Goal: Information Seeking & Learning: Find specific fact

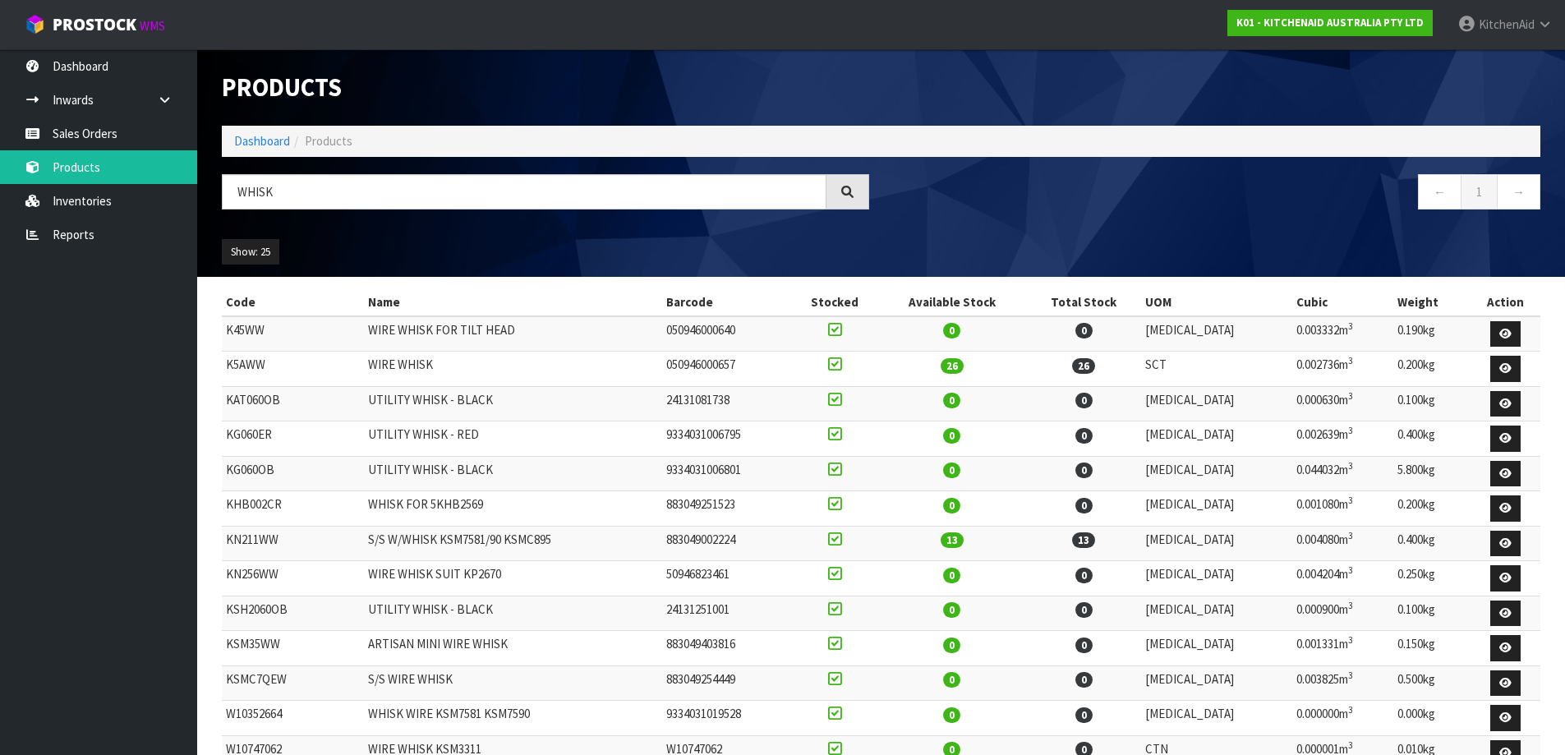
scroll to position [246, 0]
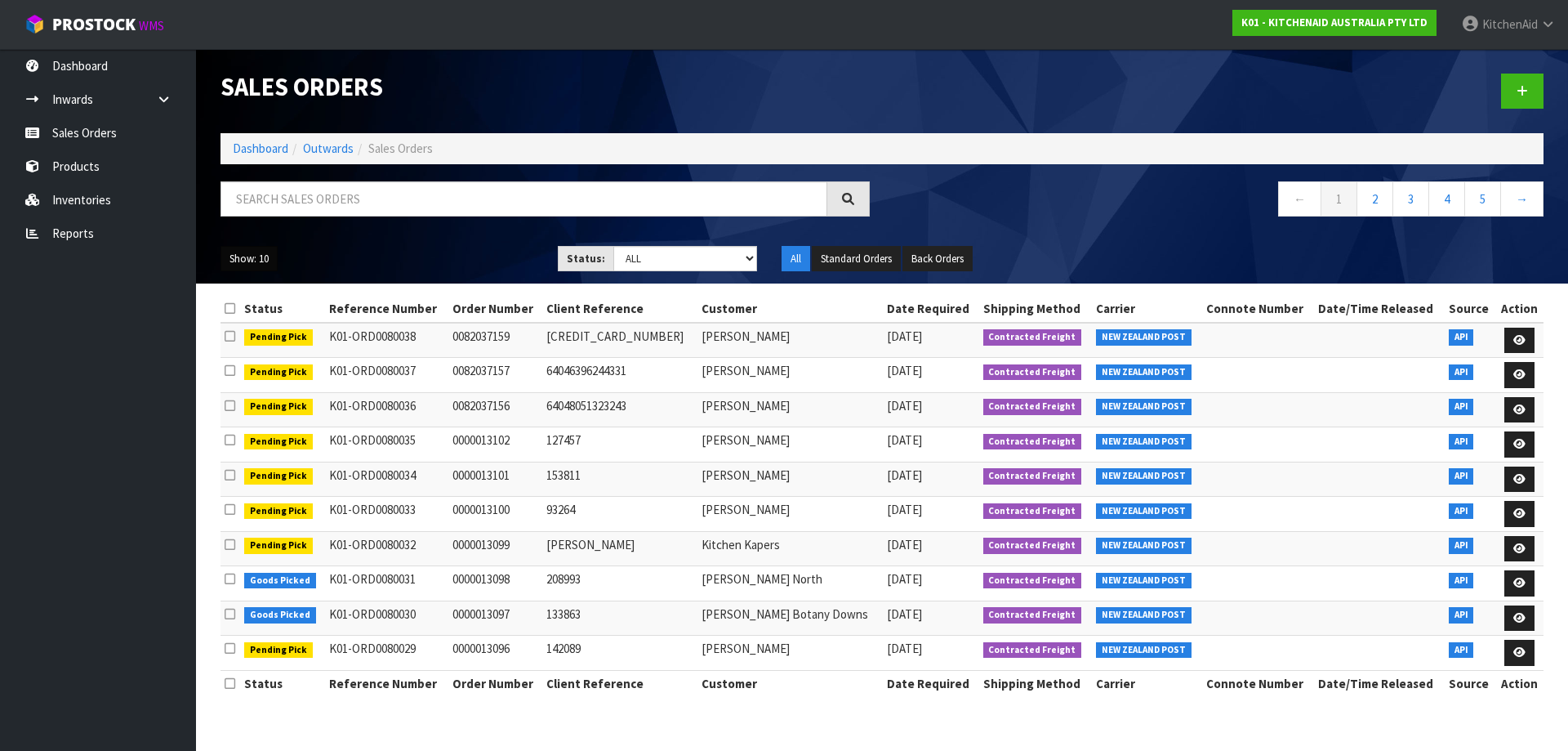
click at [258, 259] on button "Show: 10" at bounding box center [250, 259] width 58 height 26
click at [265, 328] on link "25" at bounding box center [286, 333] width 129 height 22
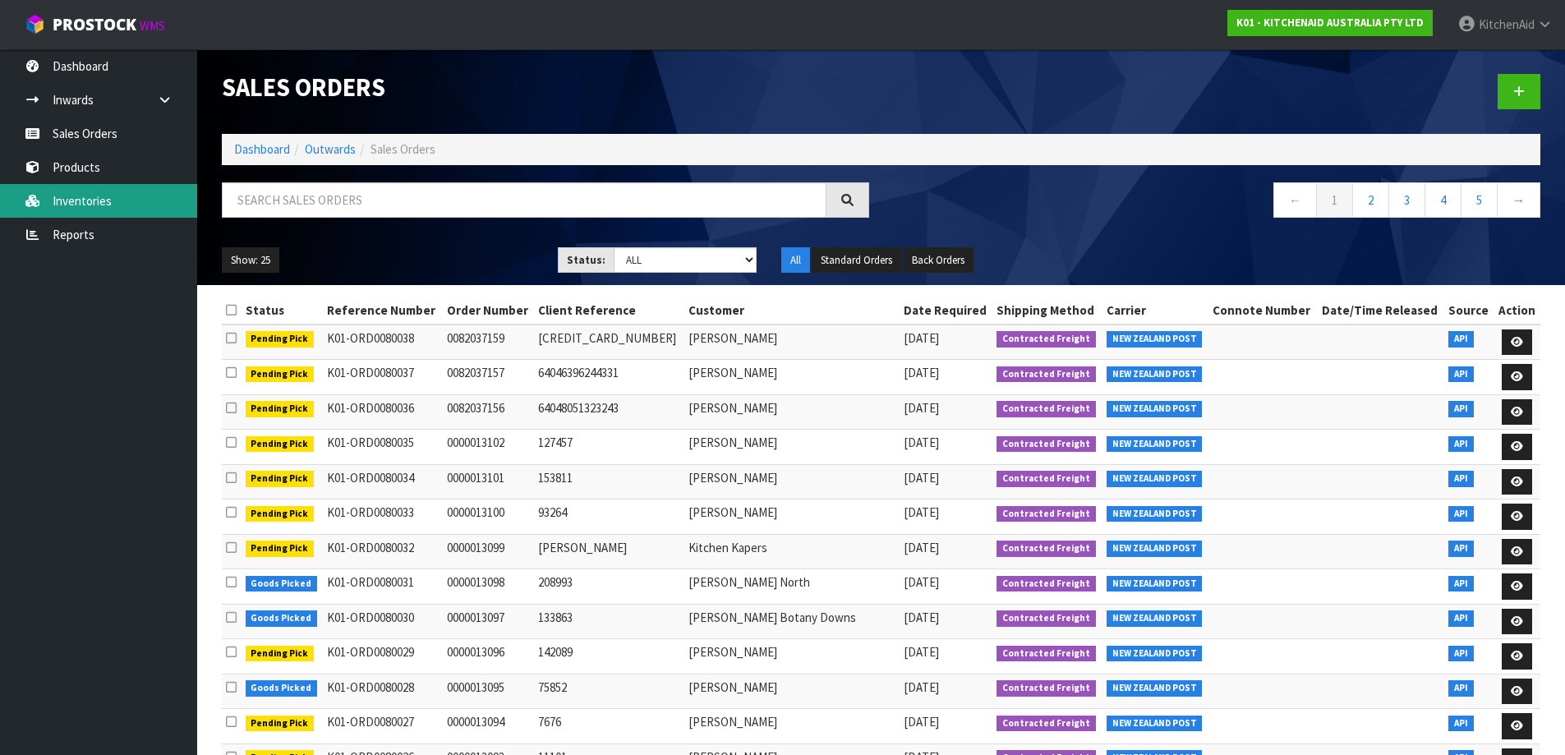
click at [71, 186] on link "Inventories" at bounding box center [98, 201] width 197 height 34
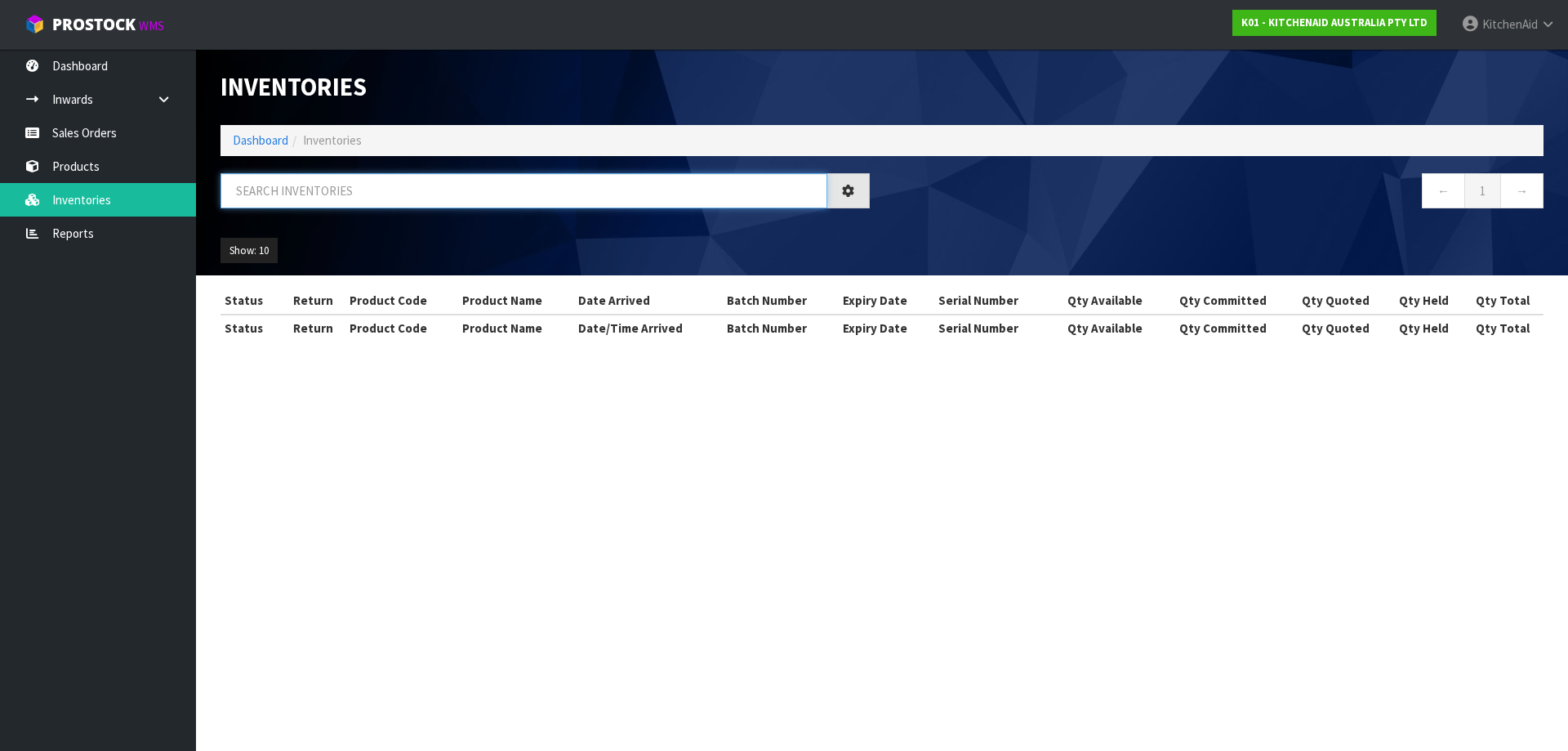
click at [367, 197] on input "text" at bounding box center [524, 190] width 607 height 35
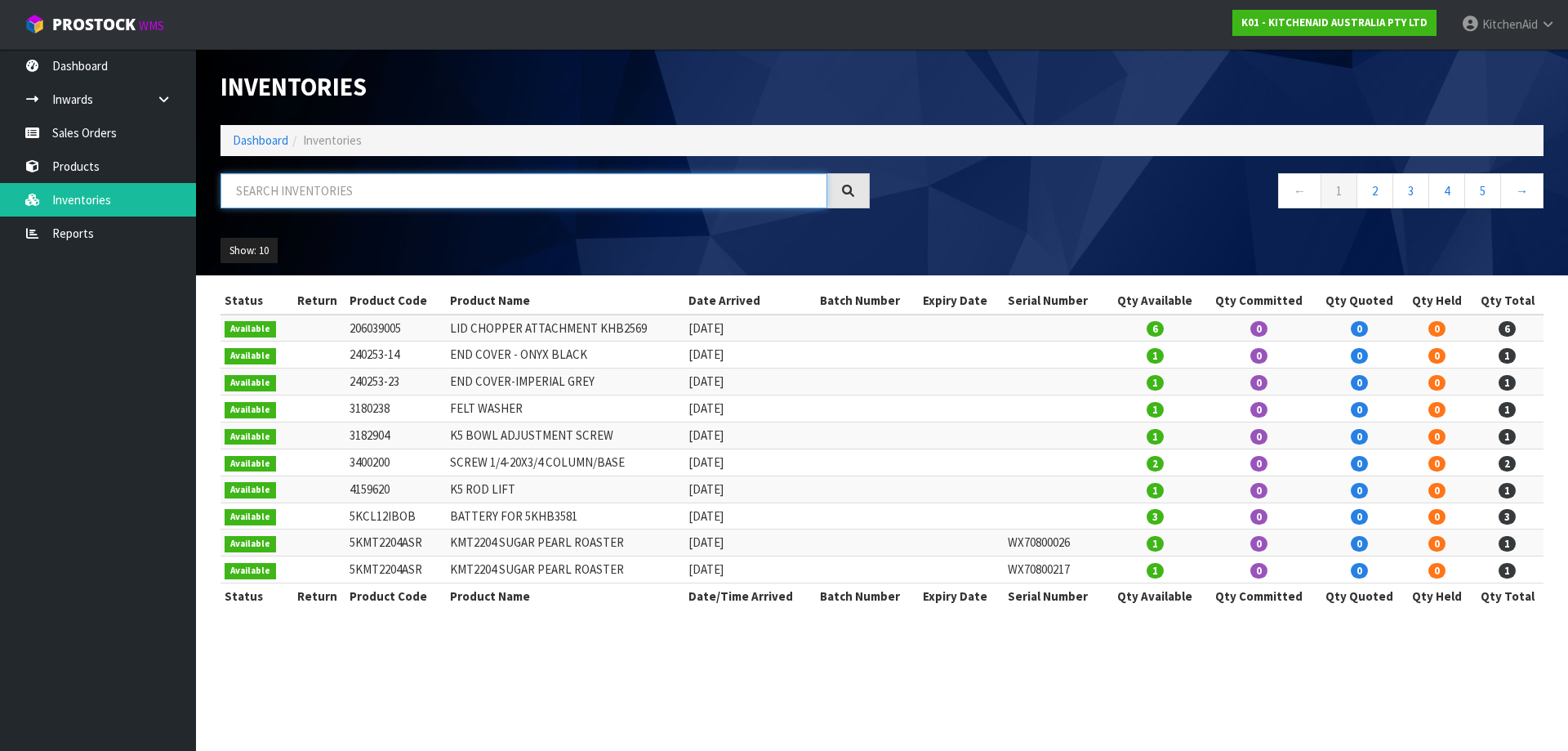
paste input "5KFC0516AAC"
type input "5KFC0516AAC"
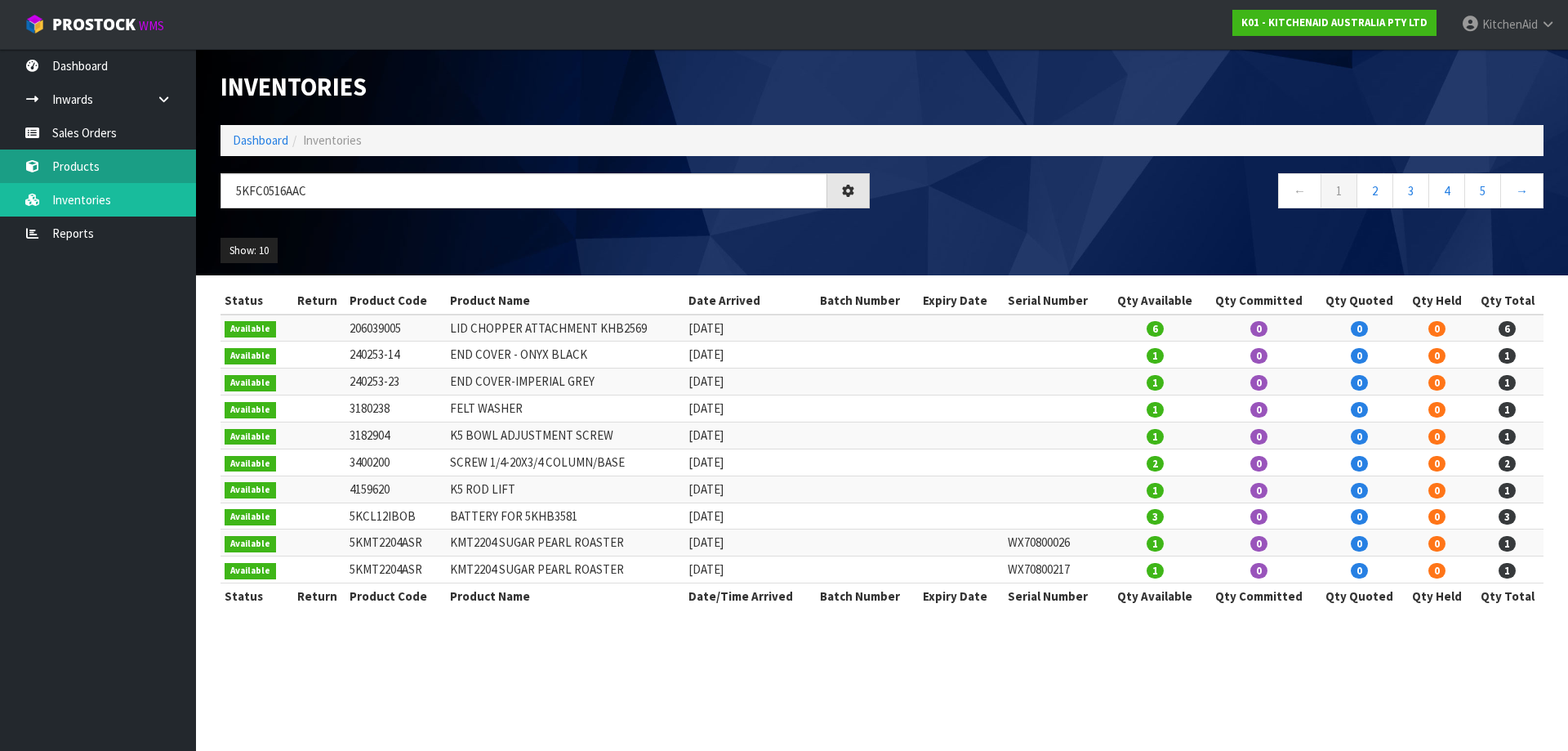
click at [93, 171] on link "Products" at bounding box center [97, 166] width 196 height 34
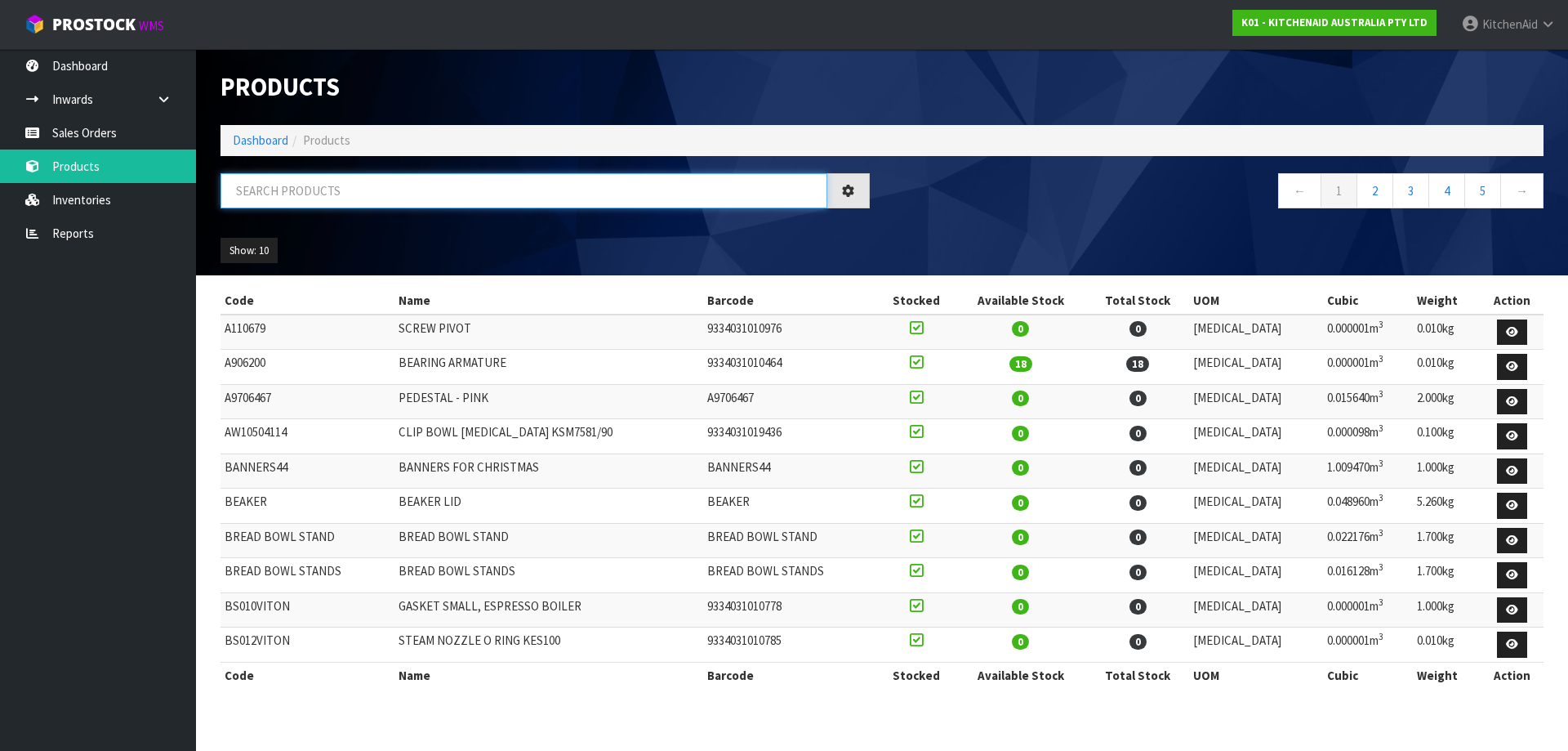
click at [364, 194] on input "text" at bounding box center [524, 190] width 607 height 35
paste input "5KFC0516AAC"
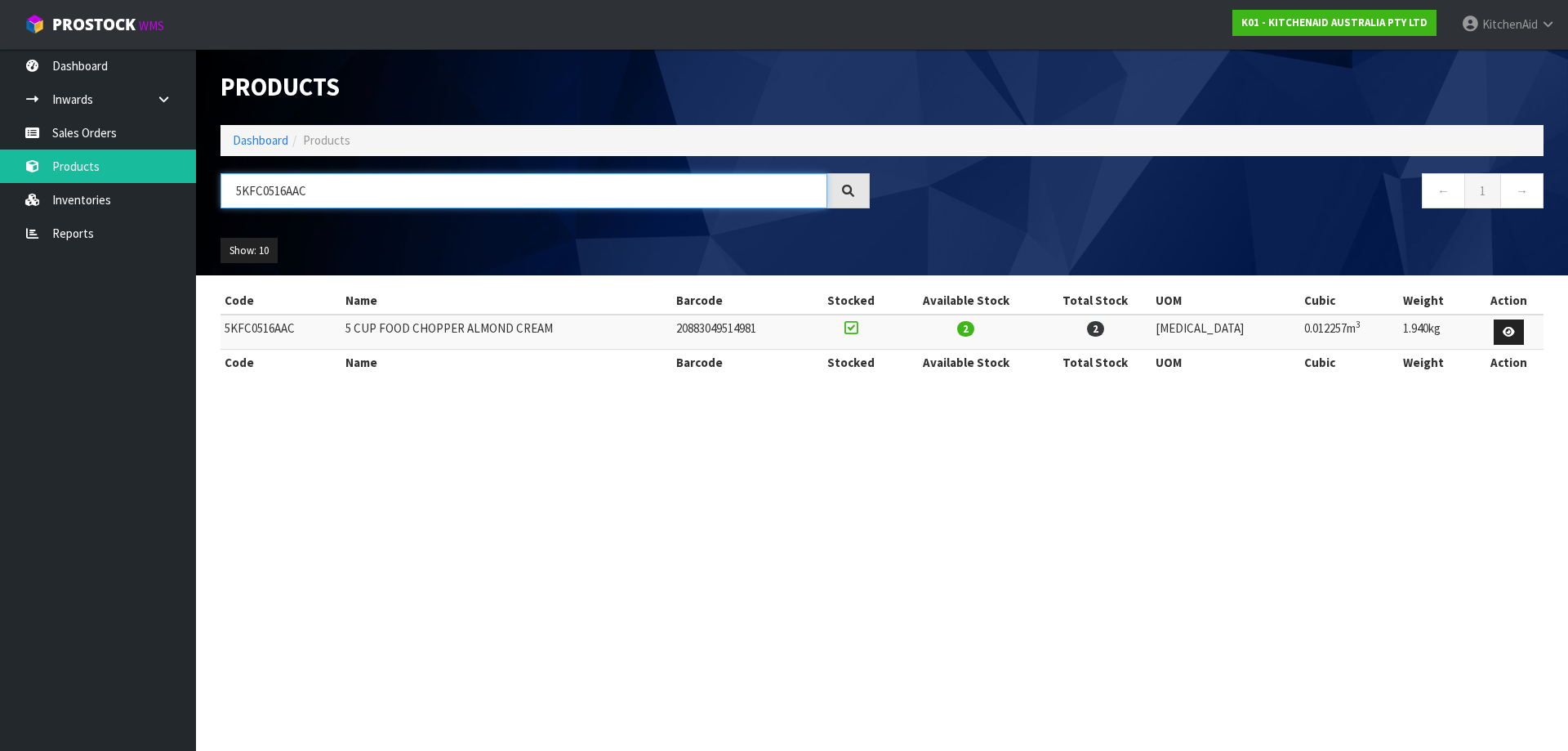
drag, startPoint x: 350, startPoint y: 198, endPoint x: 222, endPoint y: 214, distance: 129.0
click at [222, 214] on div "5KFC0516AAC" at bounding box center [545, 197] width 674 height 48
paste input "SM70SHXAPP"
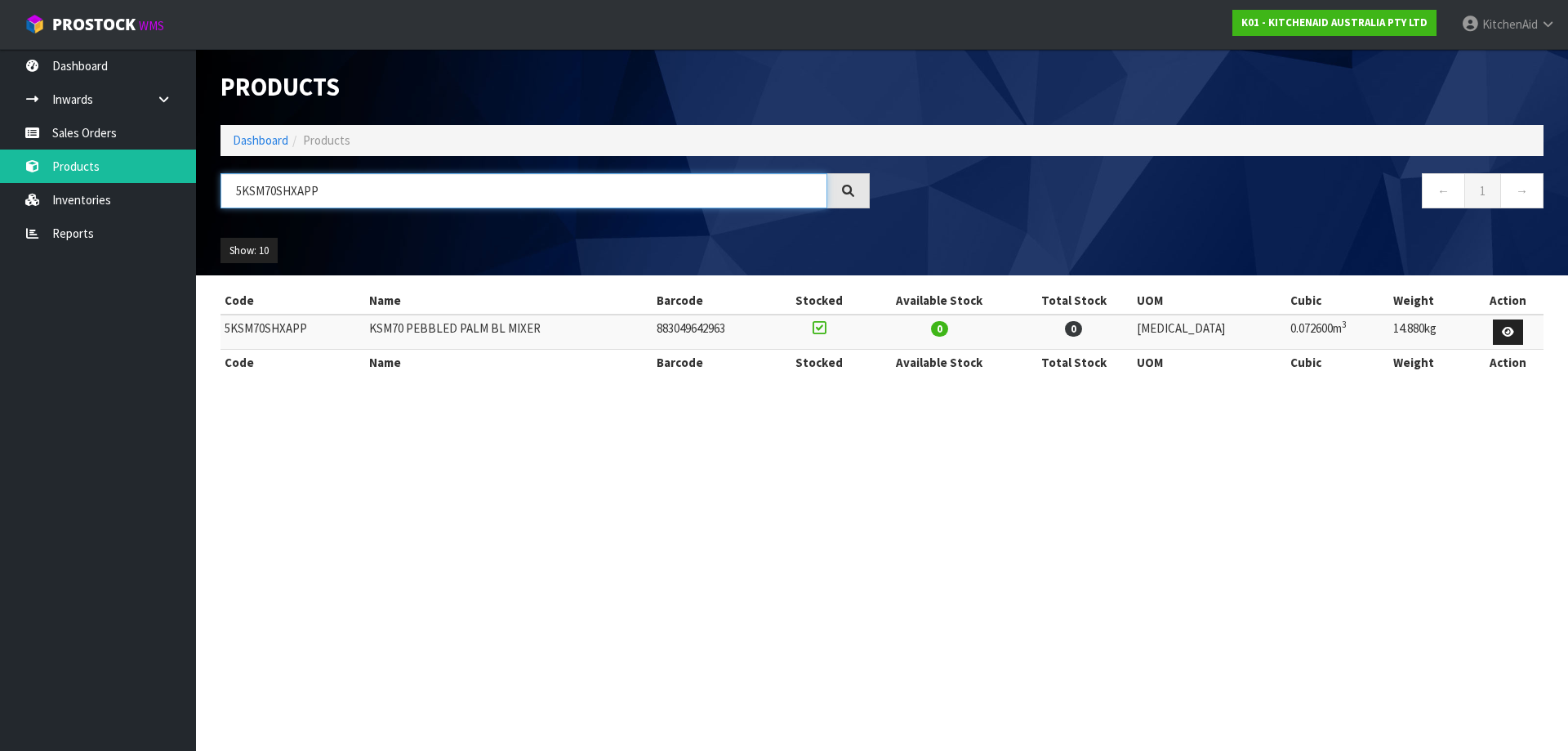
type input "5KSM70SHXAPP"
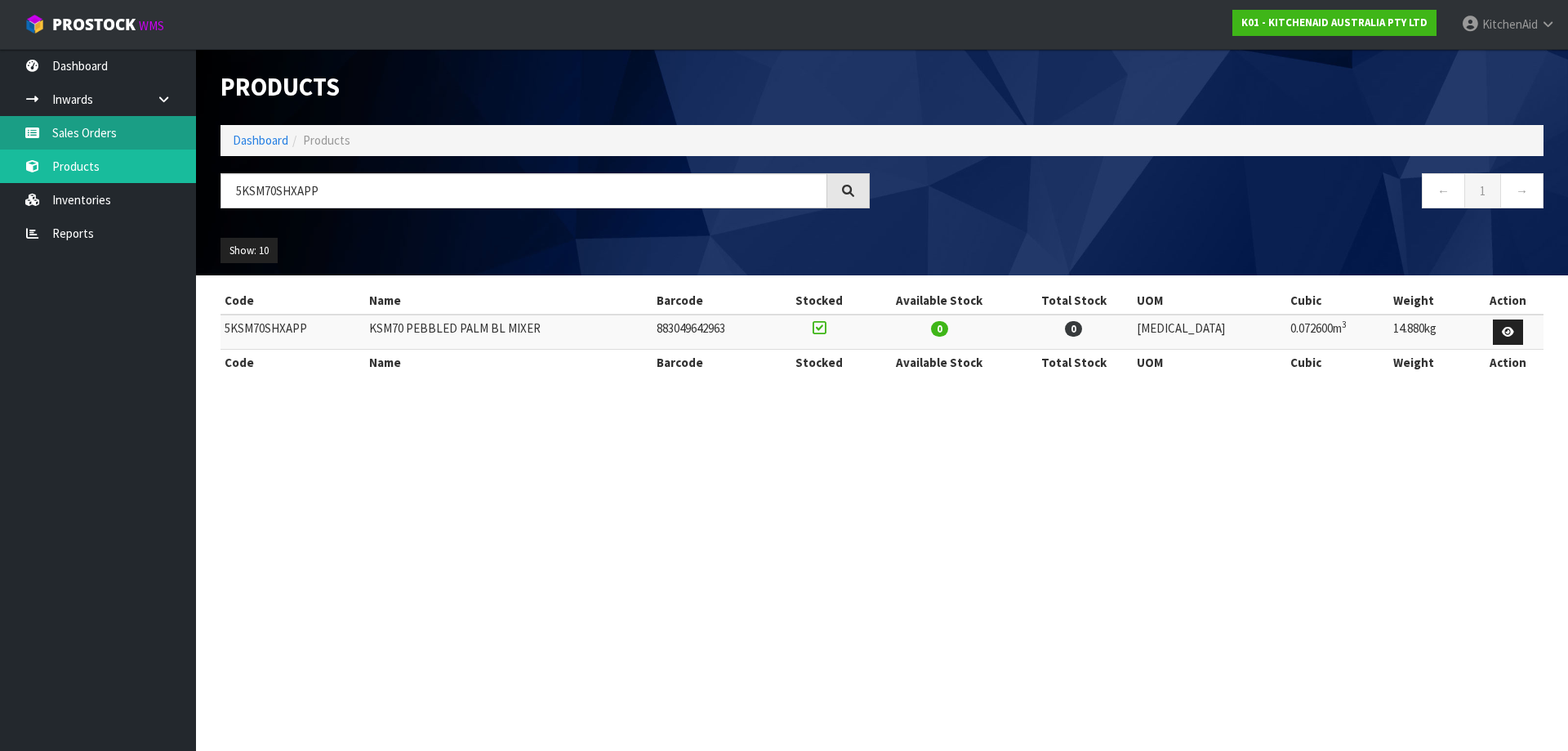
click at [92, 127] on link "Sales Orders" at bounding box center [97, 133] width 196 height 34
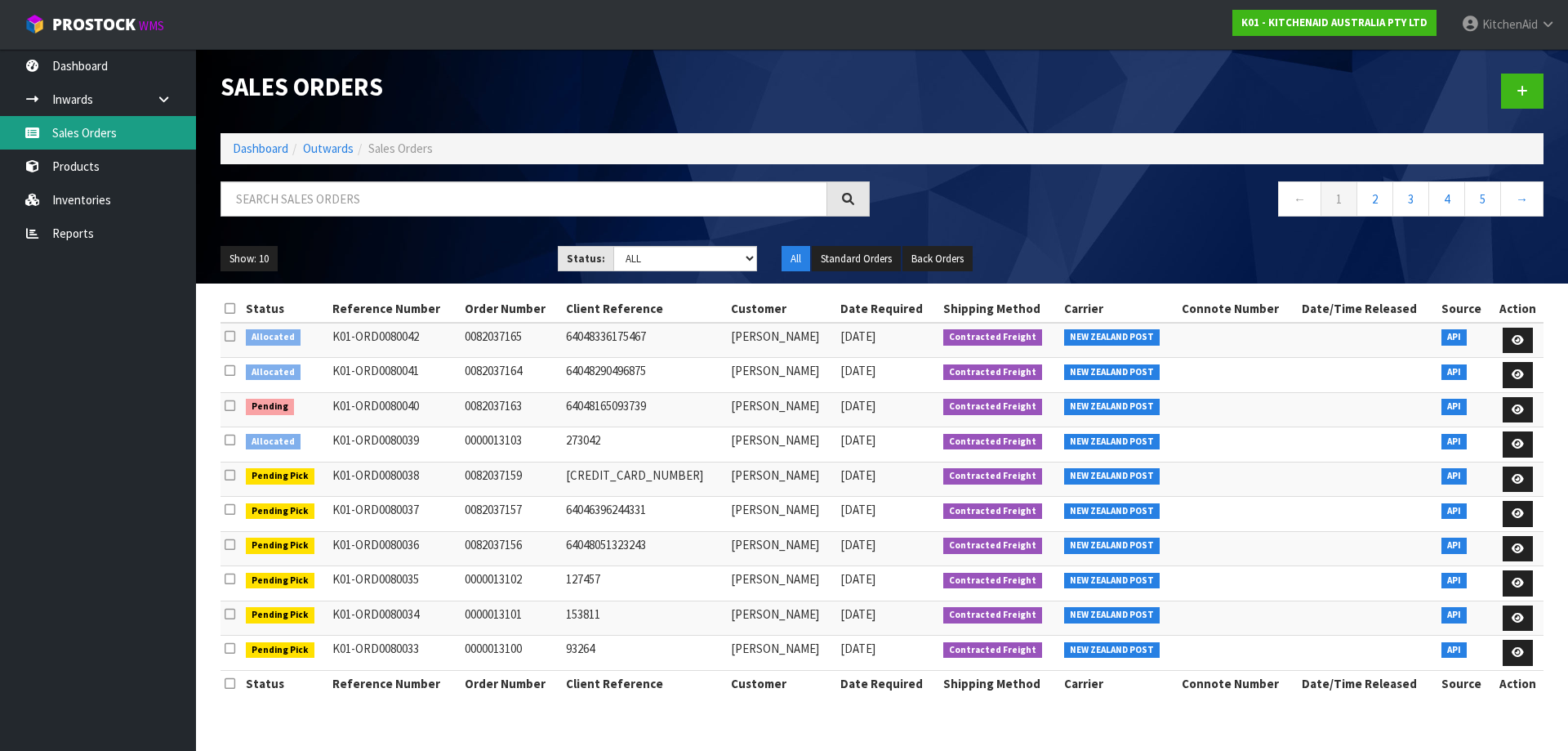
click at [102, 135] on link "Sales Orders" at bounding box center [97, 133] width 196 height 34
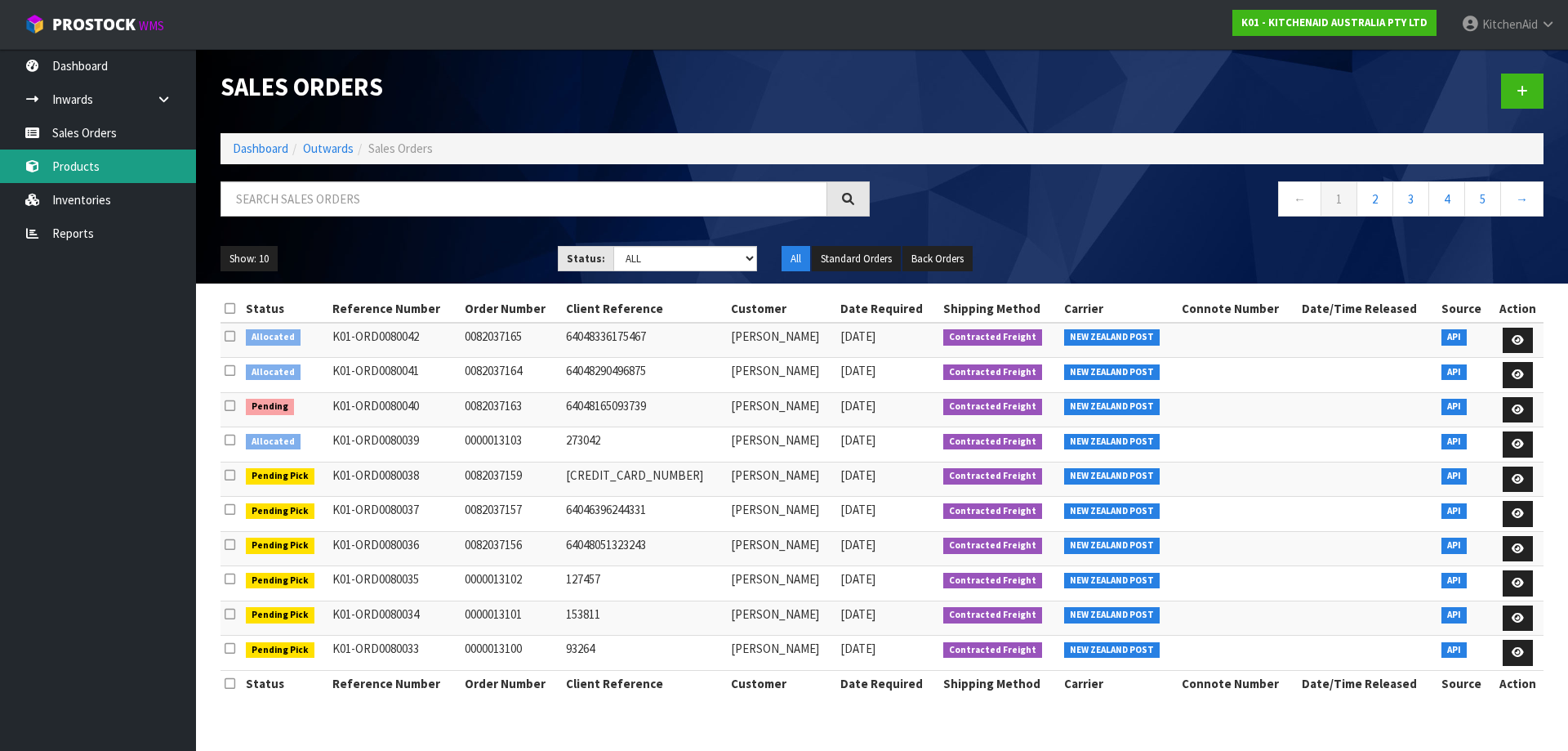
click at [81, 172] on link "Products" at bounding box center [97, 166] width 196 height 34
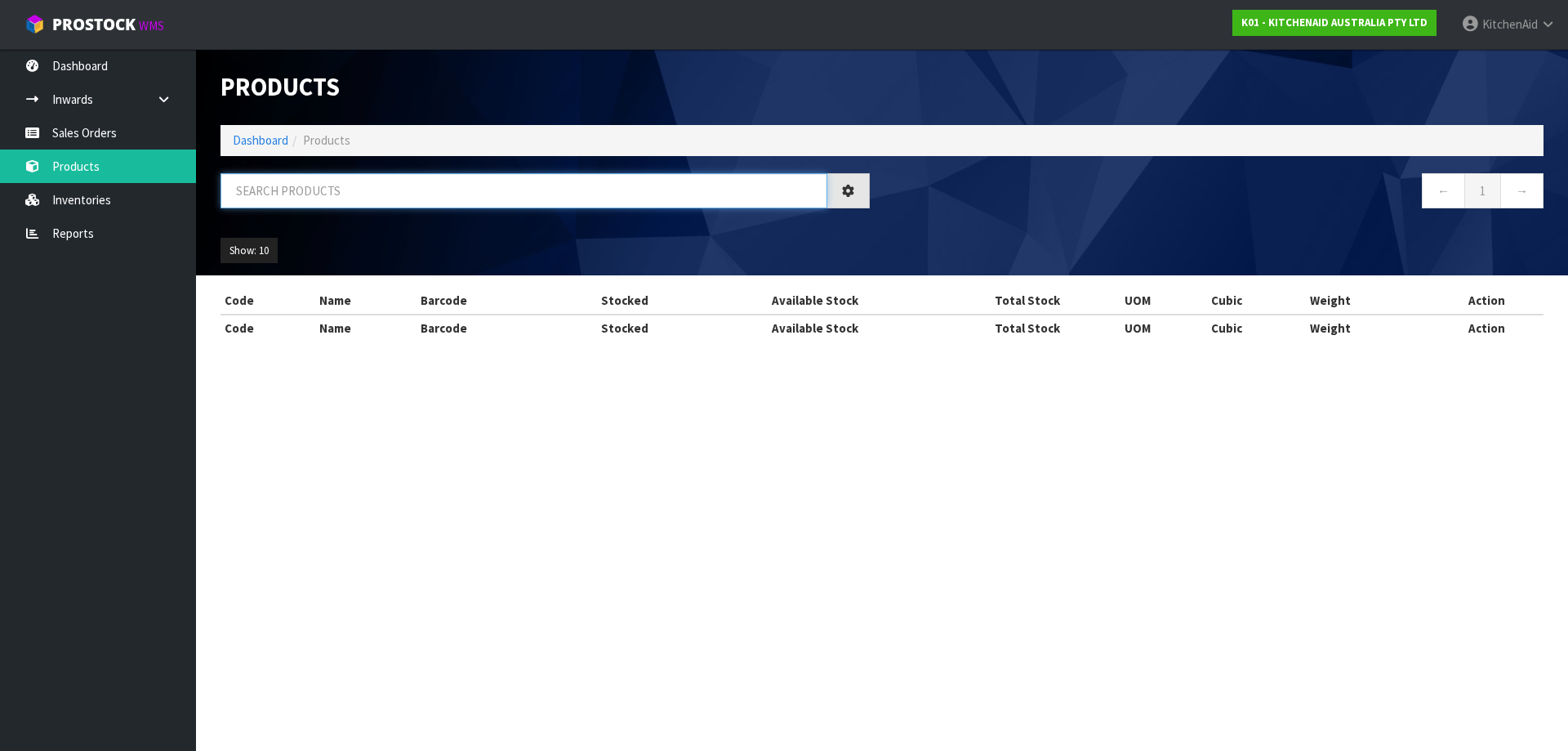
click at [450, 199] on input "text" at bounding box center [524, 190] width 607 height 35
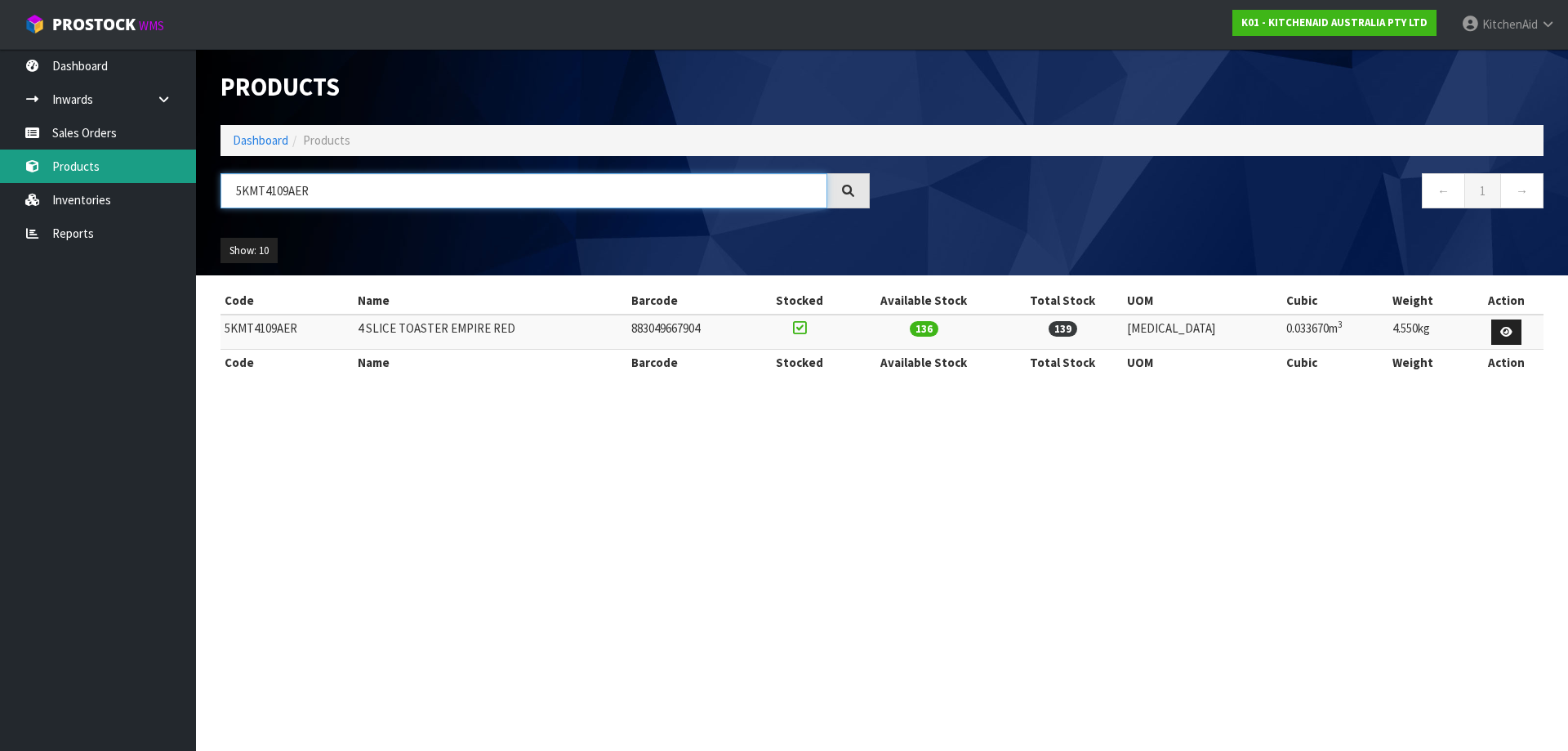
drag, startPoint x: 293, startPoint y: 185, endPoint x: 194, endPoint y: 176, distance: 99.4
click at [194, 176] on body "Toggle navigation ProStock WMS K01 - KITCHENAID AUSTRALIA PTY LTD [GEOGRAPHIC_D…" at bounding box center [784, 375] width 1568 height 751
paste input "PT"
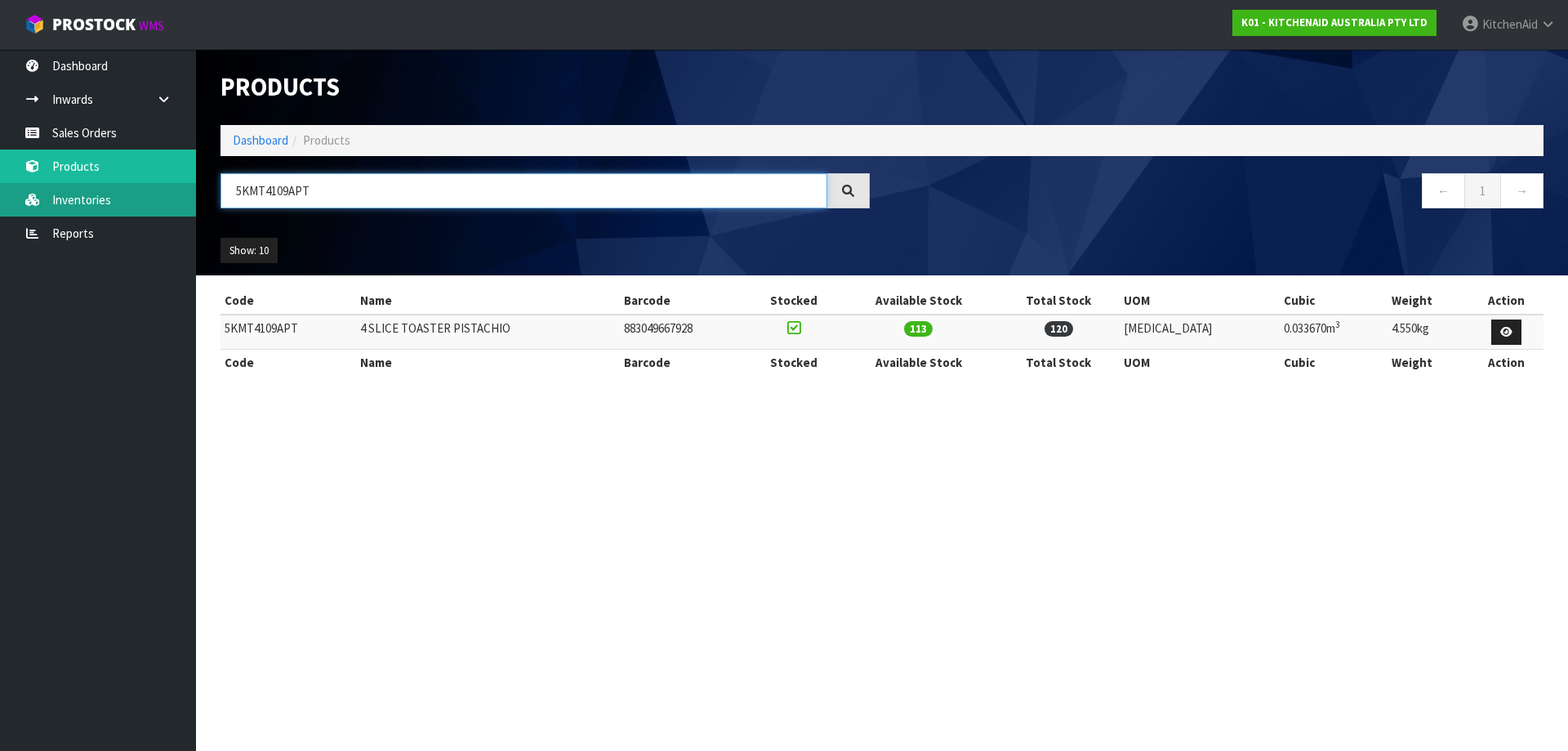
drag, startPoint x: 358, startPoint y: 177, endPoint x: 173, endPoint y: 212, distance: 188.3
click at [173, 212] on body "Toggle navigation ProStock WMS K01 - KITCHENAID AUSTRALIA PTY LTD [GEOGRAPHIC_D…" at bounding box center [784, 375] width 1568 height 751
paste input "EK1701"
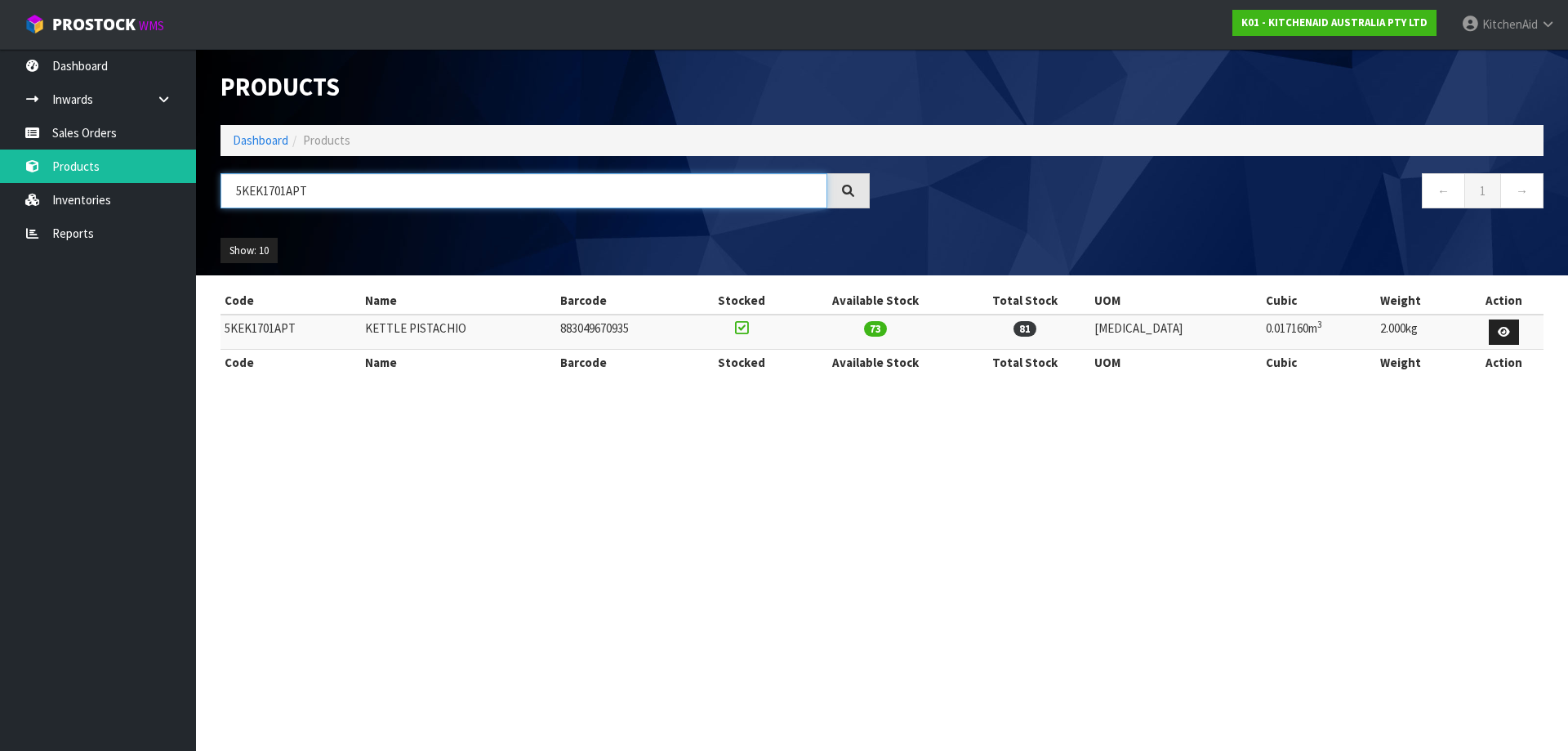
drag, startPoint x: 336, startPoint y: 190, endPoint x: 227, endPoint y: 198, distance: 109.3
click at [227, 198] on input "5KEK1701APT" at bounding box center [524, 190] width 607 height 35
paste input "MT2109"
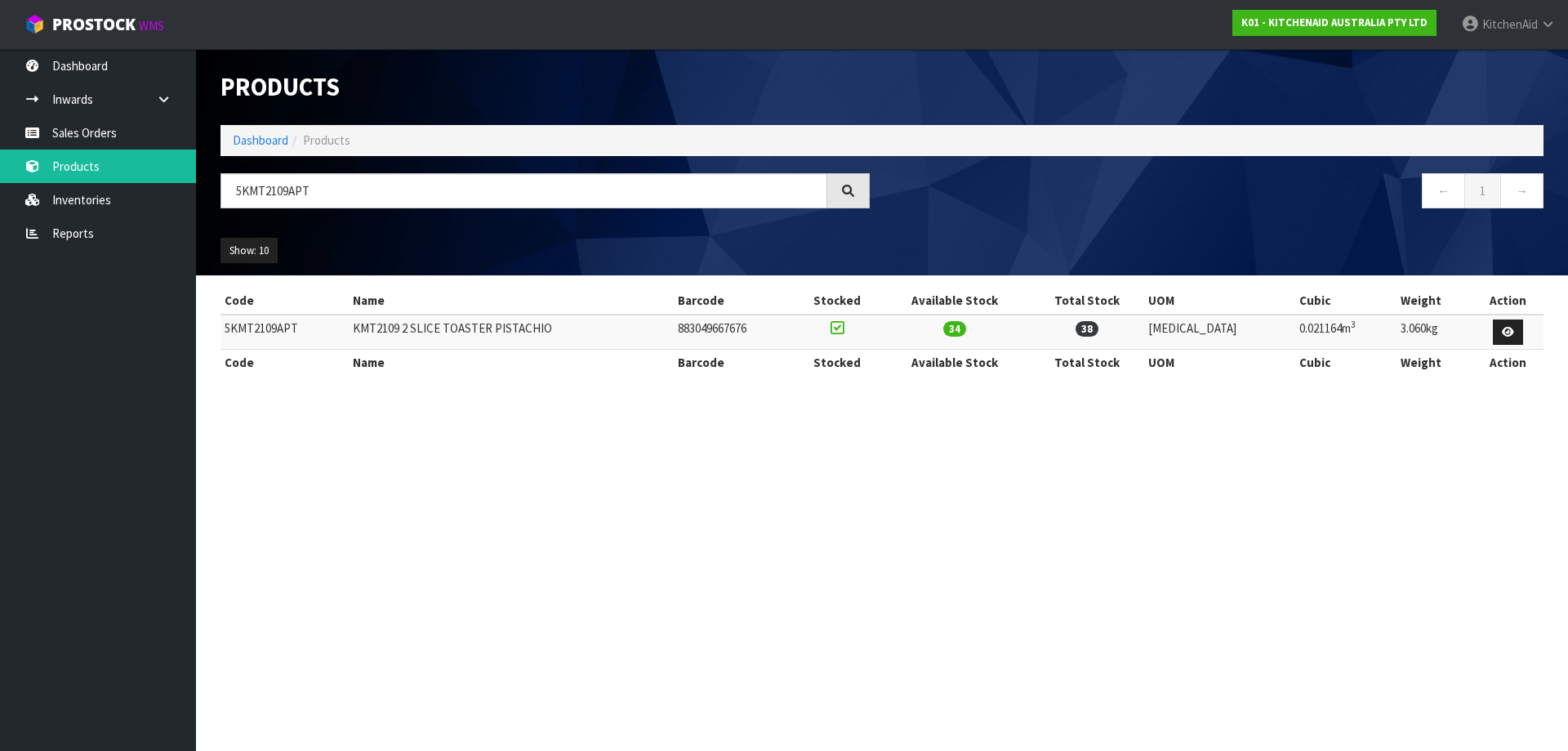
click at [281, 484] on section "Products Import Products Drop file here to import csv template Dashboard Produc…" at bounding box center [784, 375] width 1568 height 751
drag, startPoint x: 315, startPoint y: 190, endPoint x: 190, endPoint y: 151, distance: 130.9
click at [190, 176] on body "Toggle navigation ProStock WMS K01 - KITCHENAID AUSTRALIA PTY LTD [GEOGRAPHIC_D…" at bounding box center [784, 375] width 1568 height 751
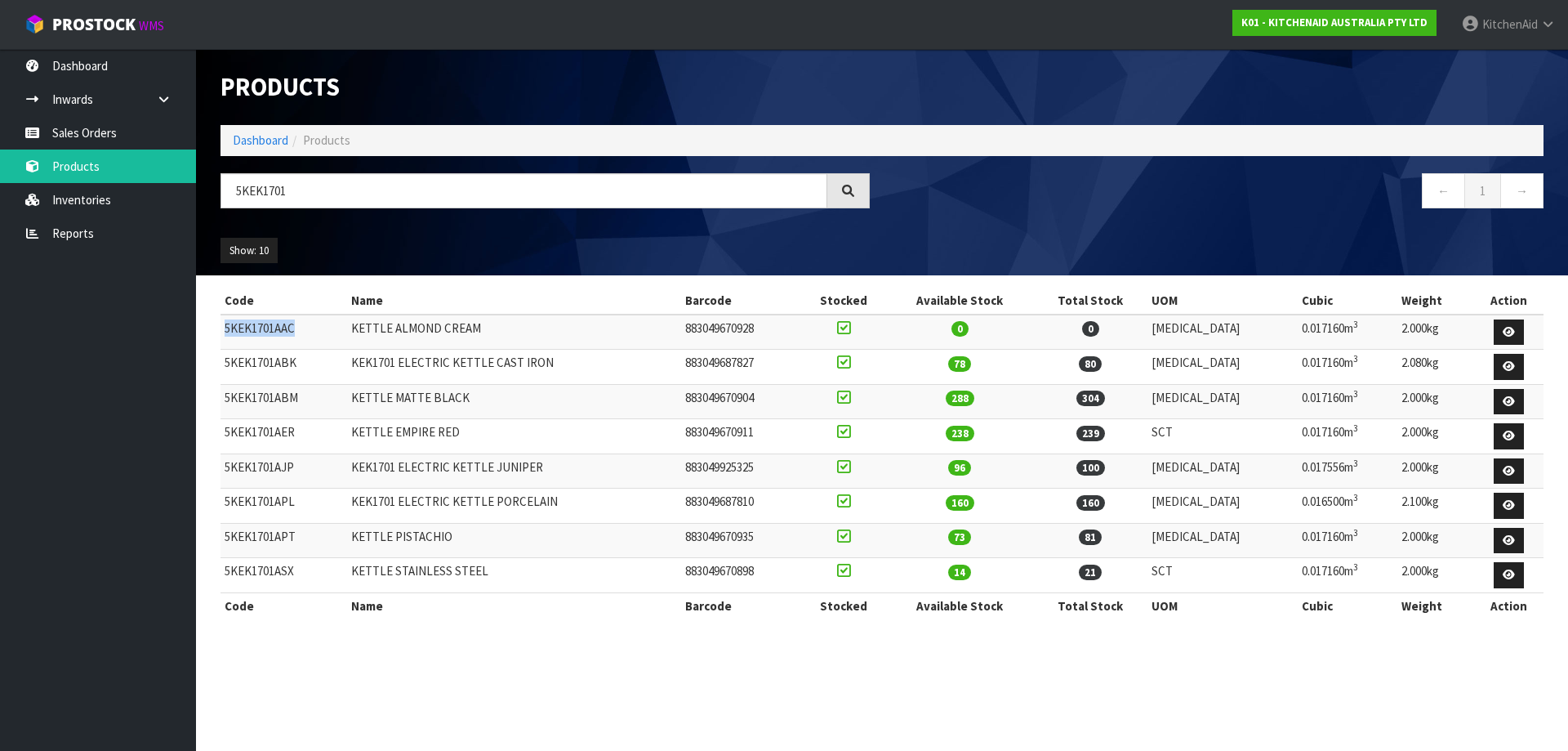
drag, startPoint x: 303, startPoint y: 332, endPoint x: 226, endPoint y: 329, distance: 77.1
click at [226, 329] on td "5KEK1701AAC" at bounding box center [283, 331] width 126 height 35
copy td "5KEK1701AAC"
drag, startPoint x: 318, startPoint y: 195, endPoint x: 195, endPoint y: 151, distance: 130.6
click at [195, 177] on body "Toggle navigation ProStock WMS K01 - KITCHENAID AUSTRALIA PTY LTD [GEOGRAPHIC_D…" at bounding box center [784, 375] width 1568 height 751
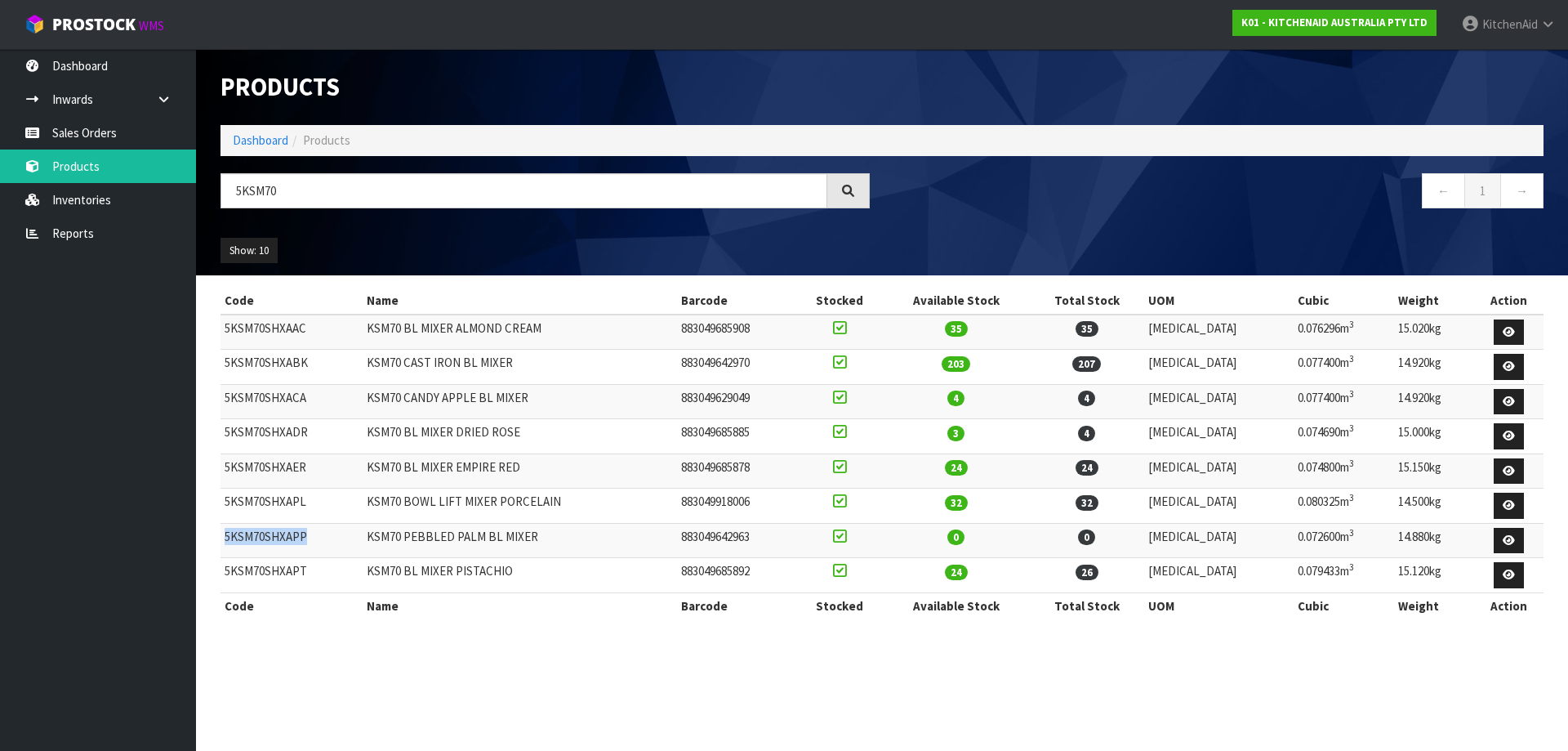
drag, startPoint x: 318, startPoint y: 538, endPoint x: 226, endPoint y: 542, distance: 92.1
click at [226, 542] on td "5KSM70SHXAPP" at bounding box center [291, 540] width 142 height 35
copy td "5KSM70SHXAPP"
drag, startPoint x: 311, startPoint y: 439, endPoint x: 223, endPoint y: 440, distance: 88.0
click at [223, 440] on td "5KSM70SHXADR" at bounding box center [291, 436] width 142 height 35
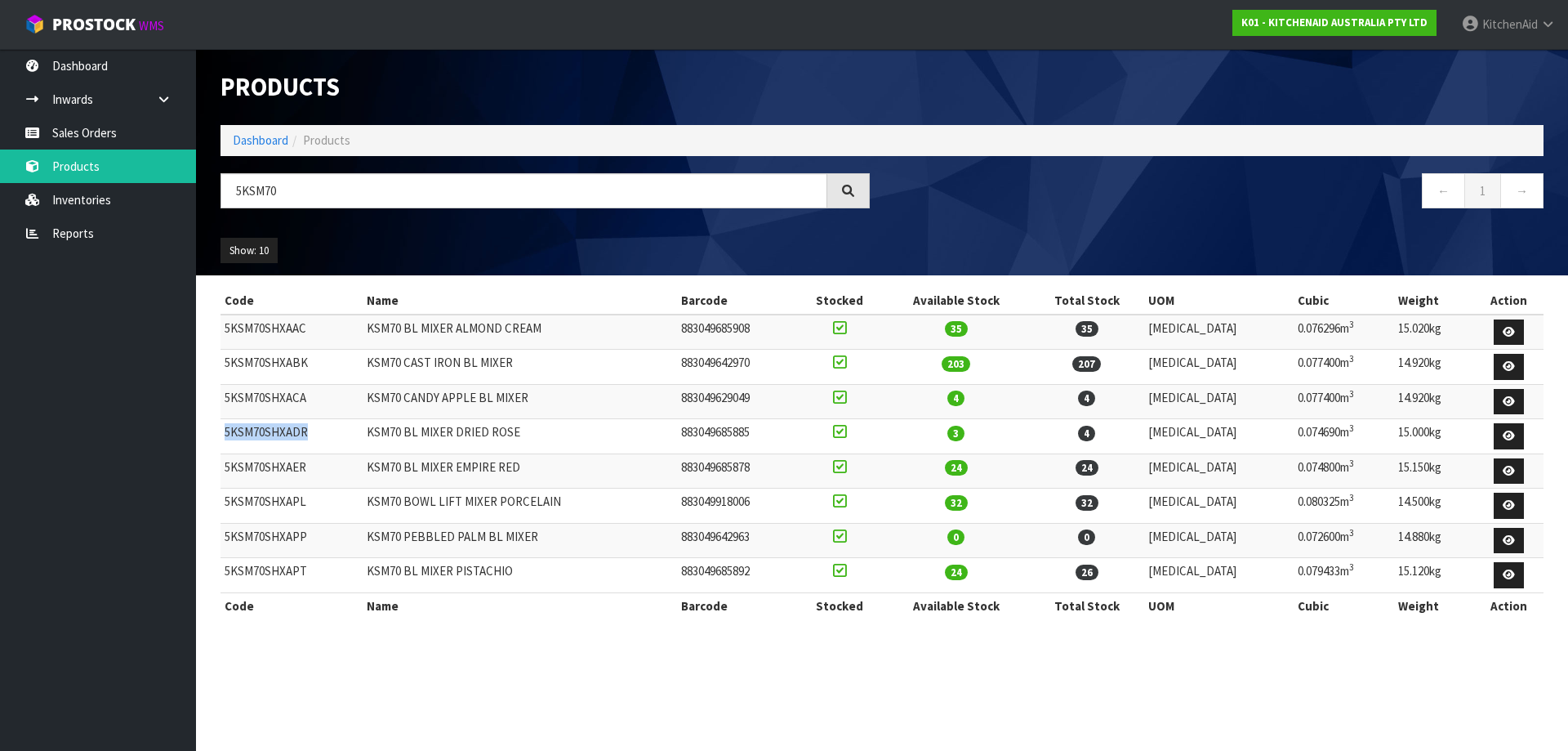
copy td "5KSM70SHXADR"
drag, startPoint x: 332, startPoint y: 188, endPoint x: 266, endPoint y: 190, distance: 66.0
click at [266, 190] on input "5KSM70" at bounding box center [524, 190] width 607 height 35
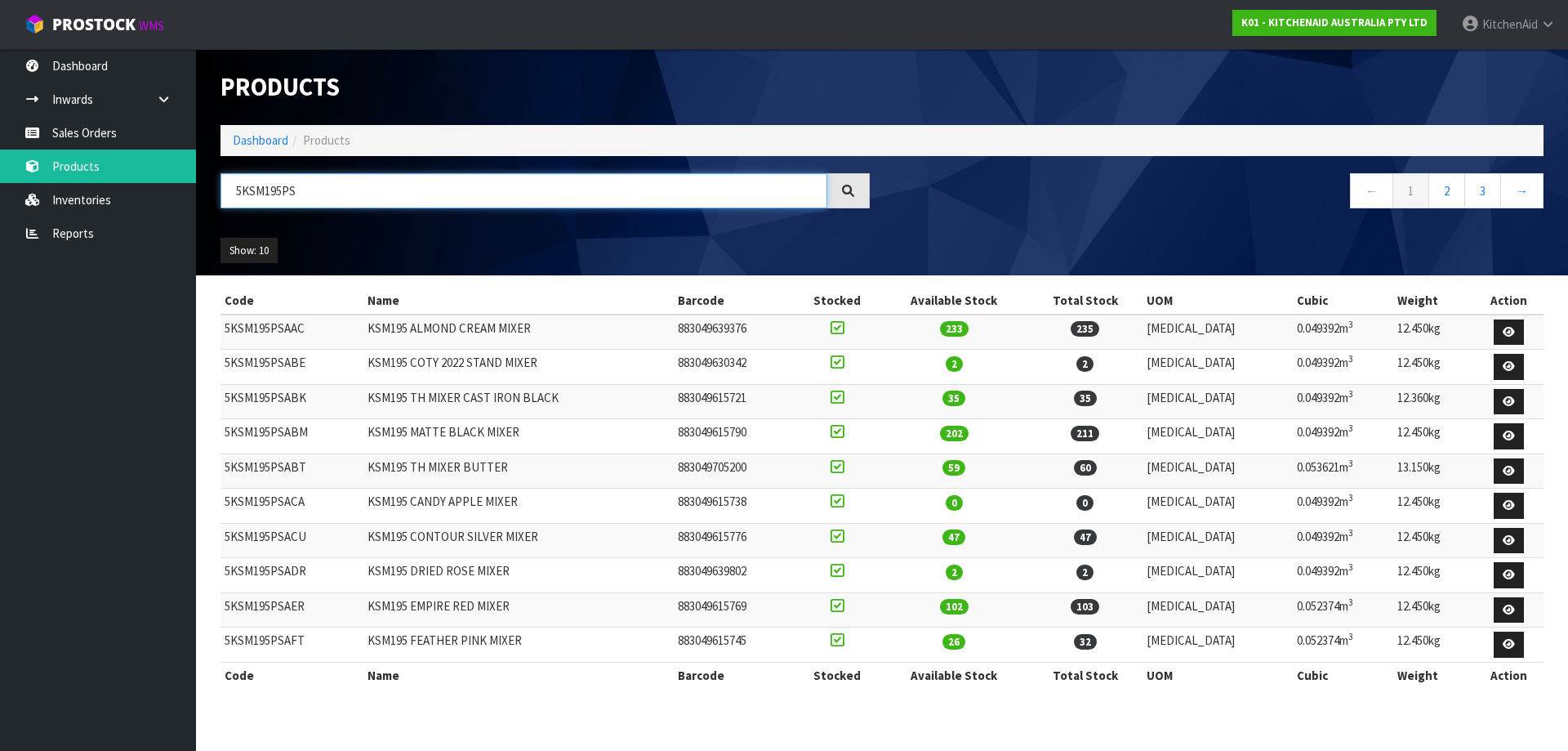
type input "5KSM195PS"
click at [235, 247] on button "Show: 10" at bounding box center [250, 251] width 58 height 26
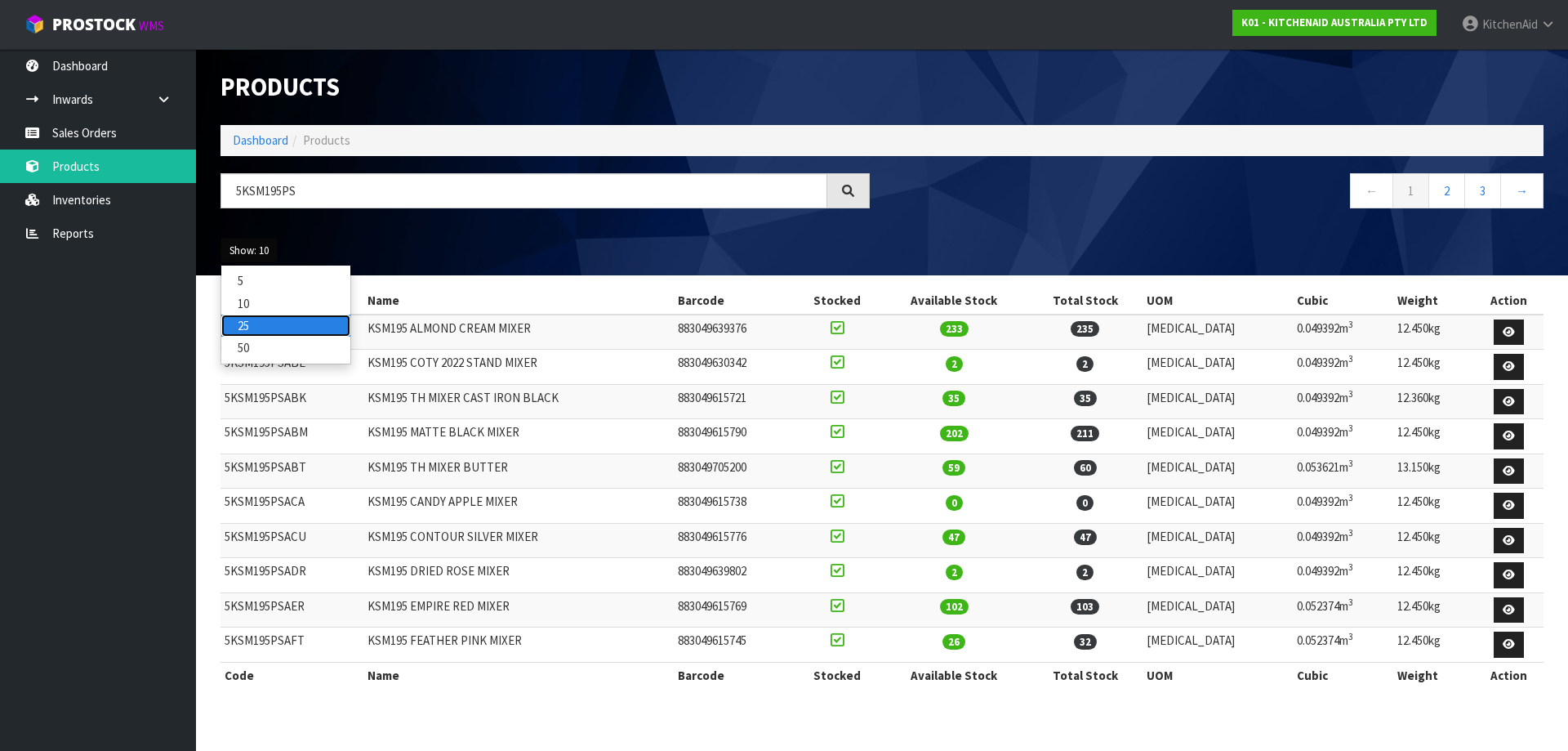
click at [254, 321] on link "25" at bounding box center [286, 325] width 129 height 22
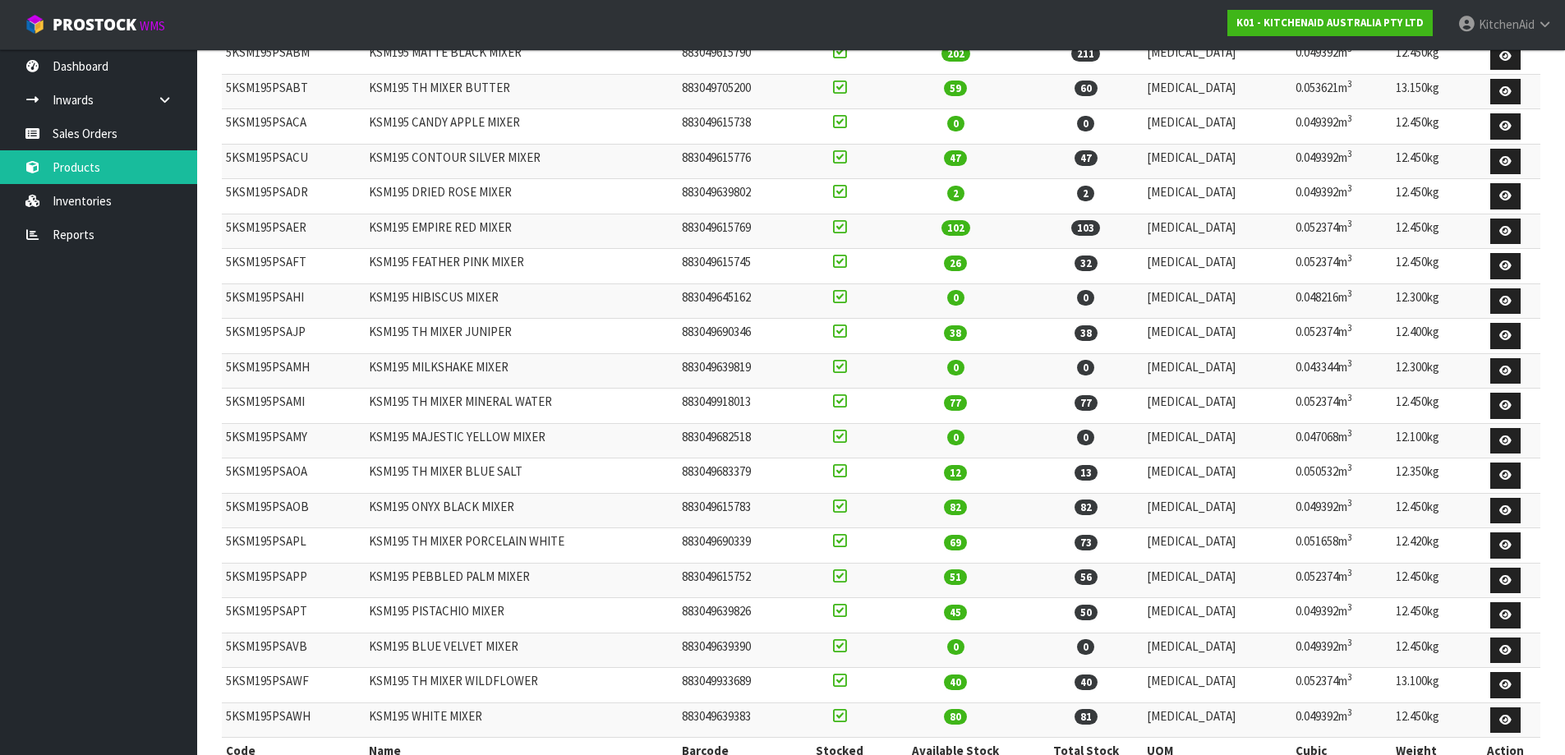
scroll to position [411, 0]
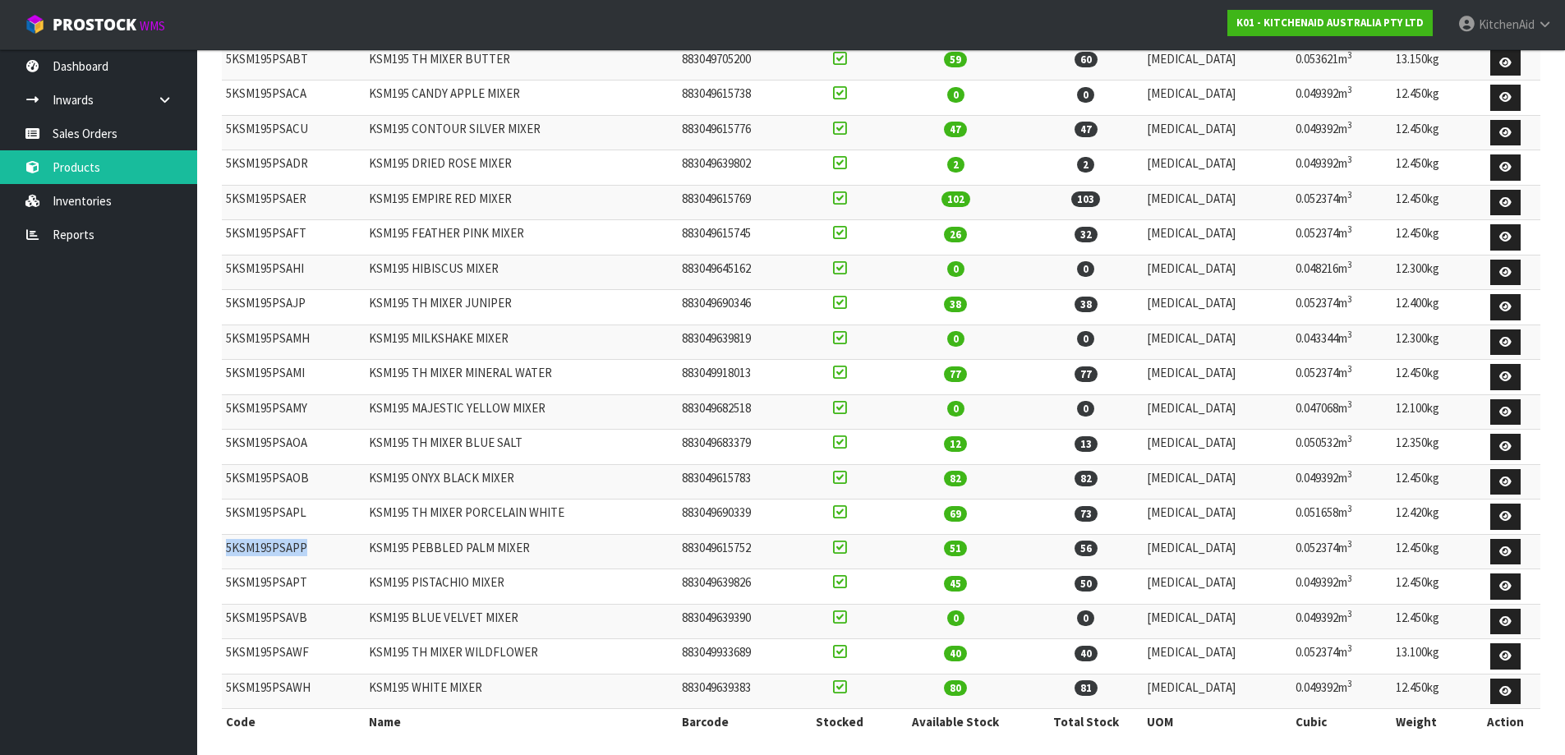
drag, startPoint x: 319, startPoint y: 551, endPoint x: 230, endPoint y: 545, distance: 89.0
click at [226, 545] on td "5KSM195PSAPP" at bounding box center [293, 551] width 143 height 35
copy td "5KSM195PSAPP"
drag, startPoint x: 309, startPoint y: 515, endPoint x: 225, endPoint y: 517, distance: 83.8
click at [225, 517] on td "5KSM195PSAPL" at bounding box center [293, 516] width 143 height 35
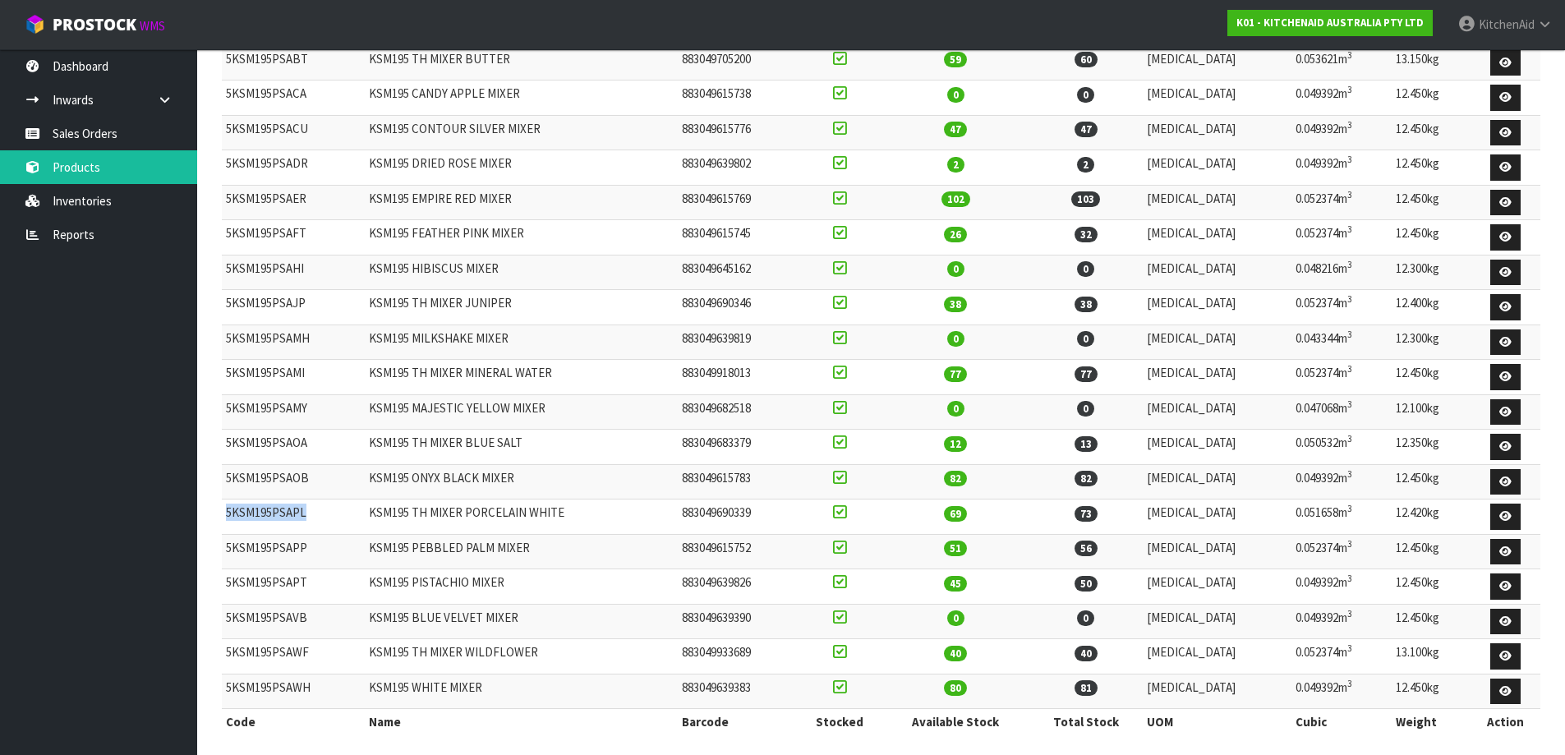
copy td "5KSM195PSAPL"
drag, startPoint x: 324, startPoint y: 306, endPoint x: 227, endPoint y: 297, distance: 98.2
click at [227, 297] on td "5KSM195PSAJP" at bounding box center [293, 307] width 143 height 35
copy td "5KSM195PSAJP"
drag, startPoint x: 315, startPoint y: 240, endPoint x: 222, endPoint y: 241, distance: 93.6
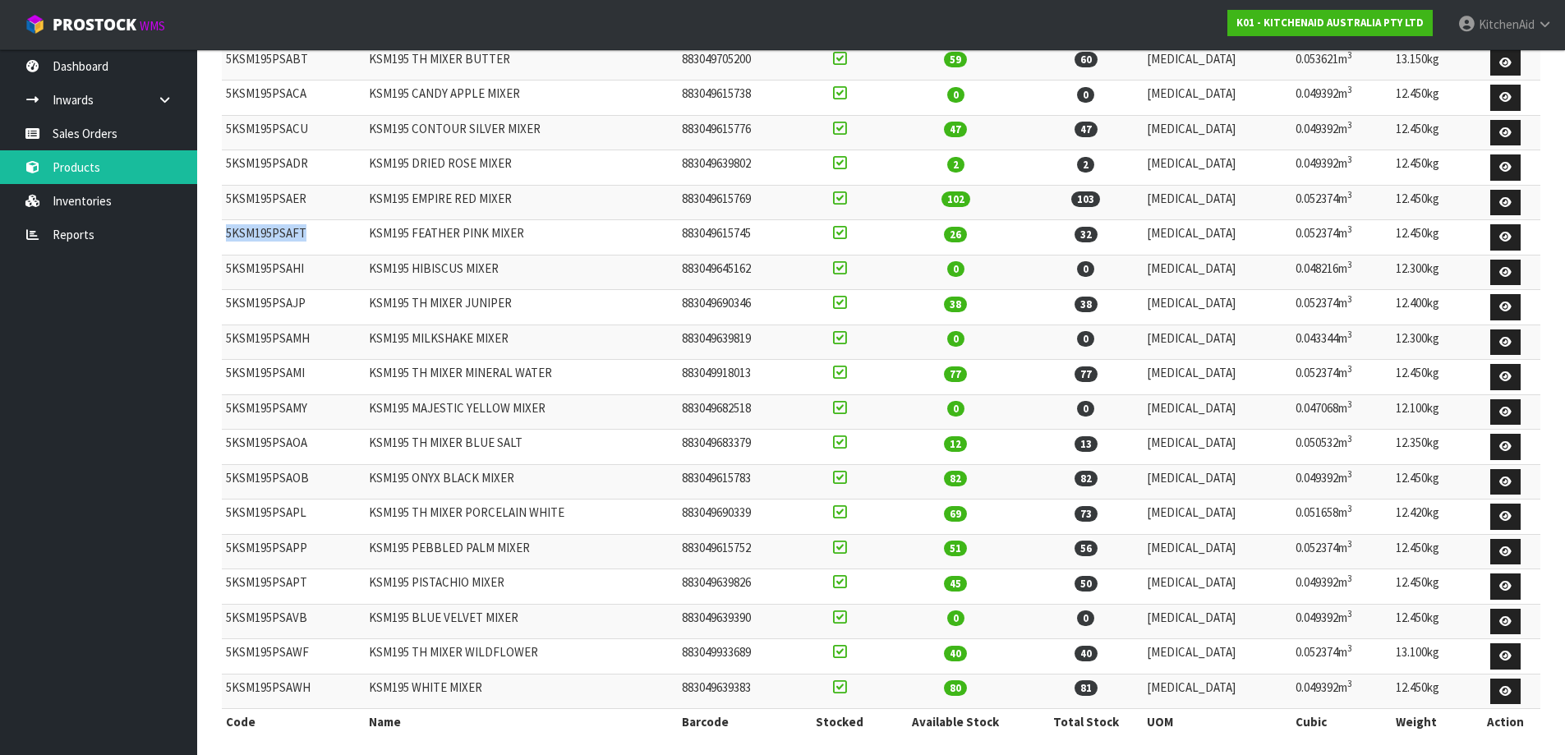
click at [222, 241] on td "5KSM195PSAFT" at bounding box center [293, 237] width 143 height 35
copy td "5KSM195PSAFT"
drag, startPoint x: 327, startPoint y: 194, endPoint x: 227, endPoint y: 197, distance: 100.3
click at [227, 197] on td "5KSM195PSAER" at bounding box center [293, 202] width 143 height 35
copy td "5KSM195PSAER"
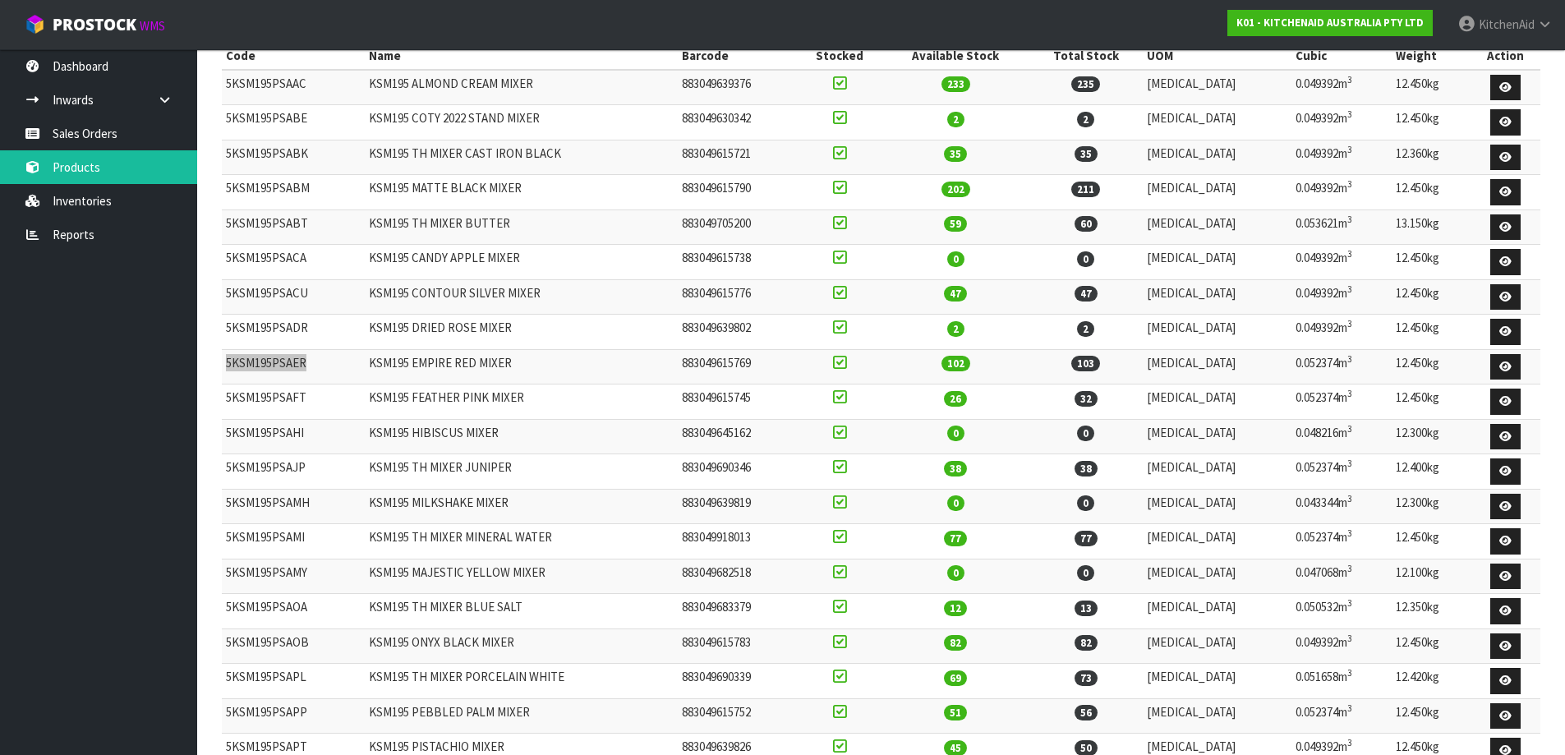
scroll to position [164, 0]
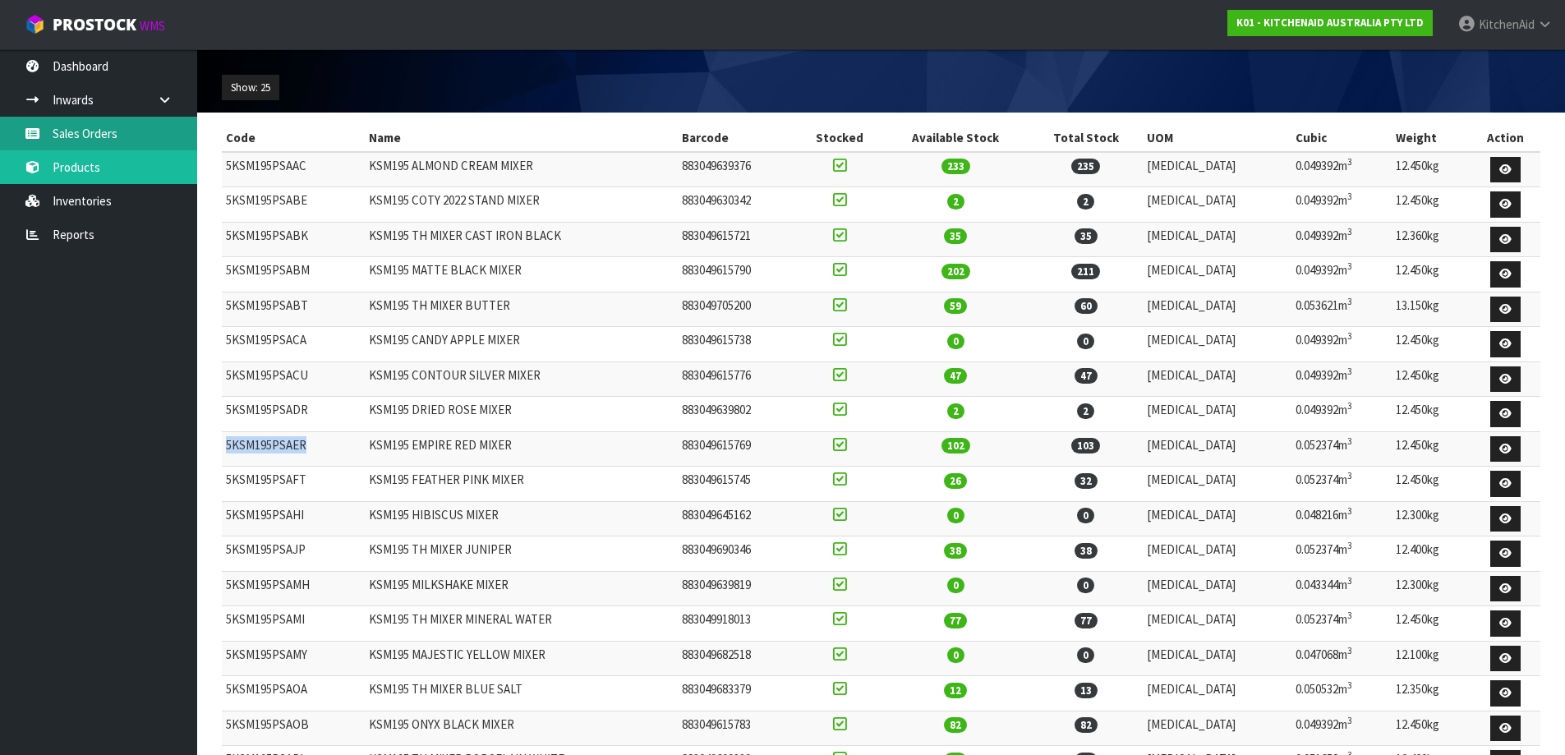
click at [113, 127] on link "Sales Orders" at bounding box center [98, 134] width 197 height 34
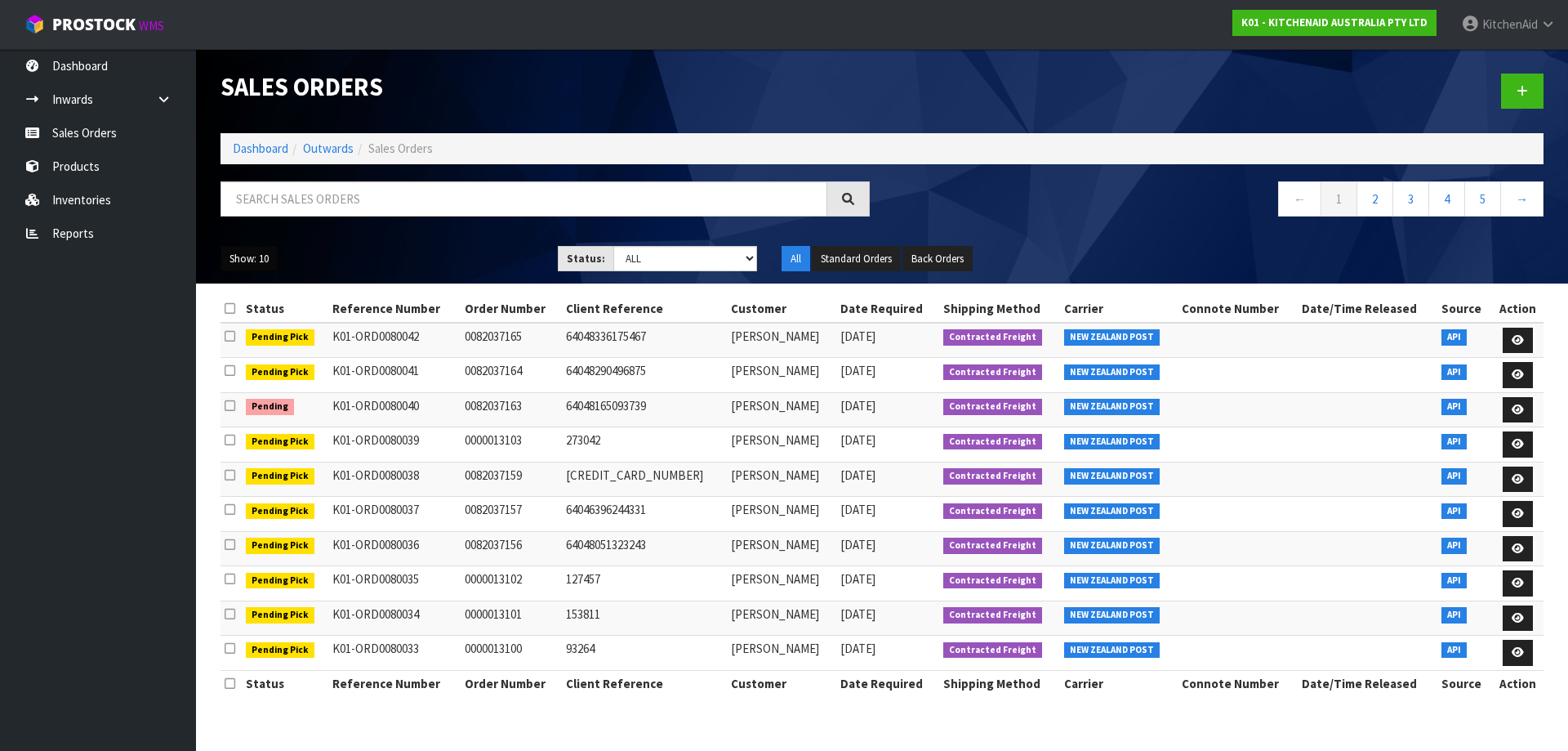
click at [271, 260] on button "Show: 10" at bounding box center [250, 259] width 58 height 26
click at [246, 336] on link "25" at bounding box center [286, 333] width 129 height 22
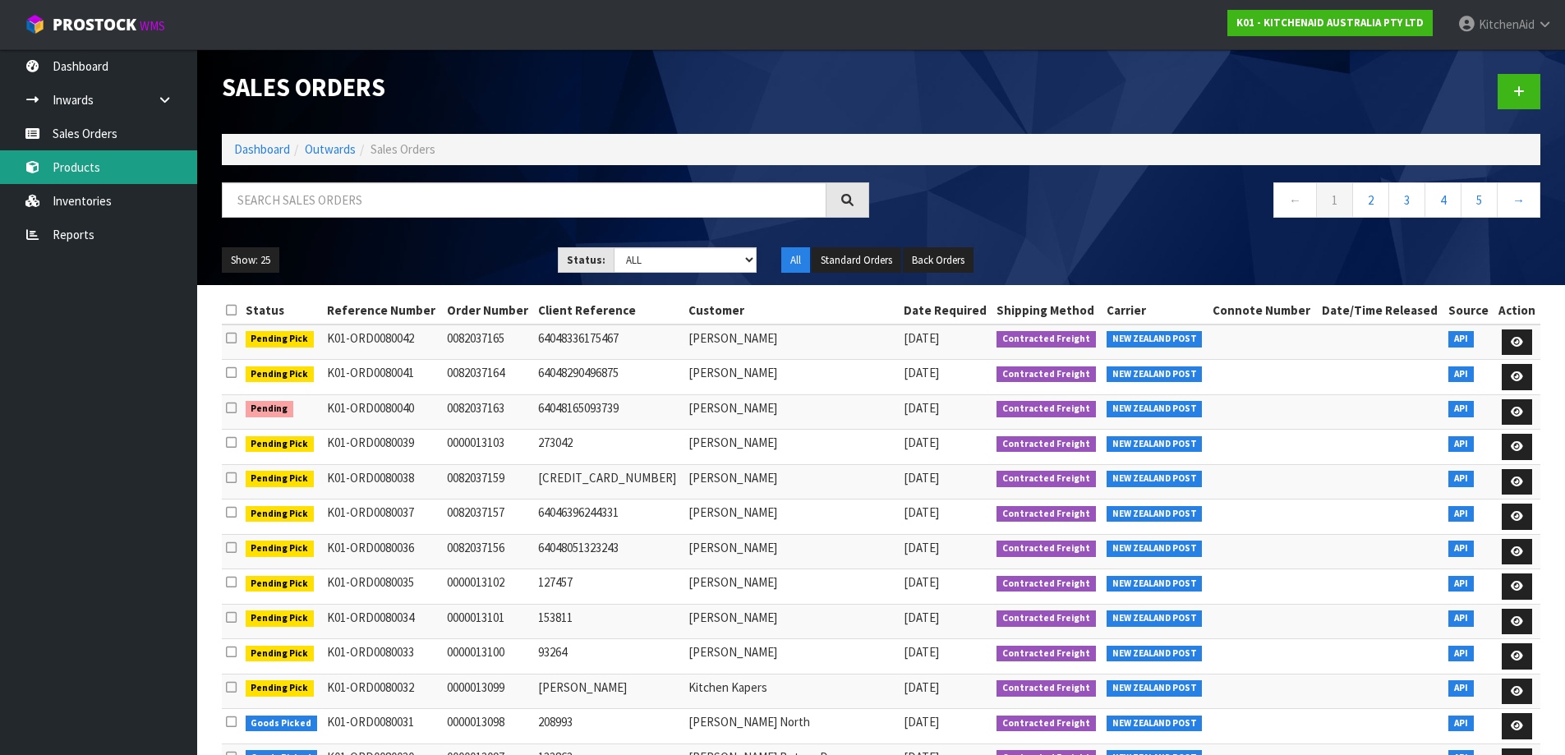
click at [103, 155] on link "Products" at bounding box center [98, 167] width 197 height 34
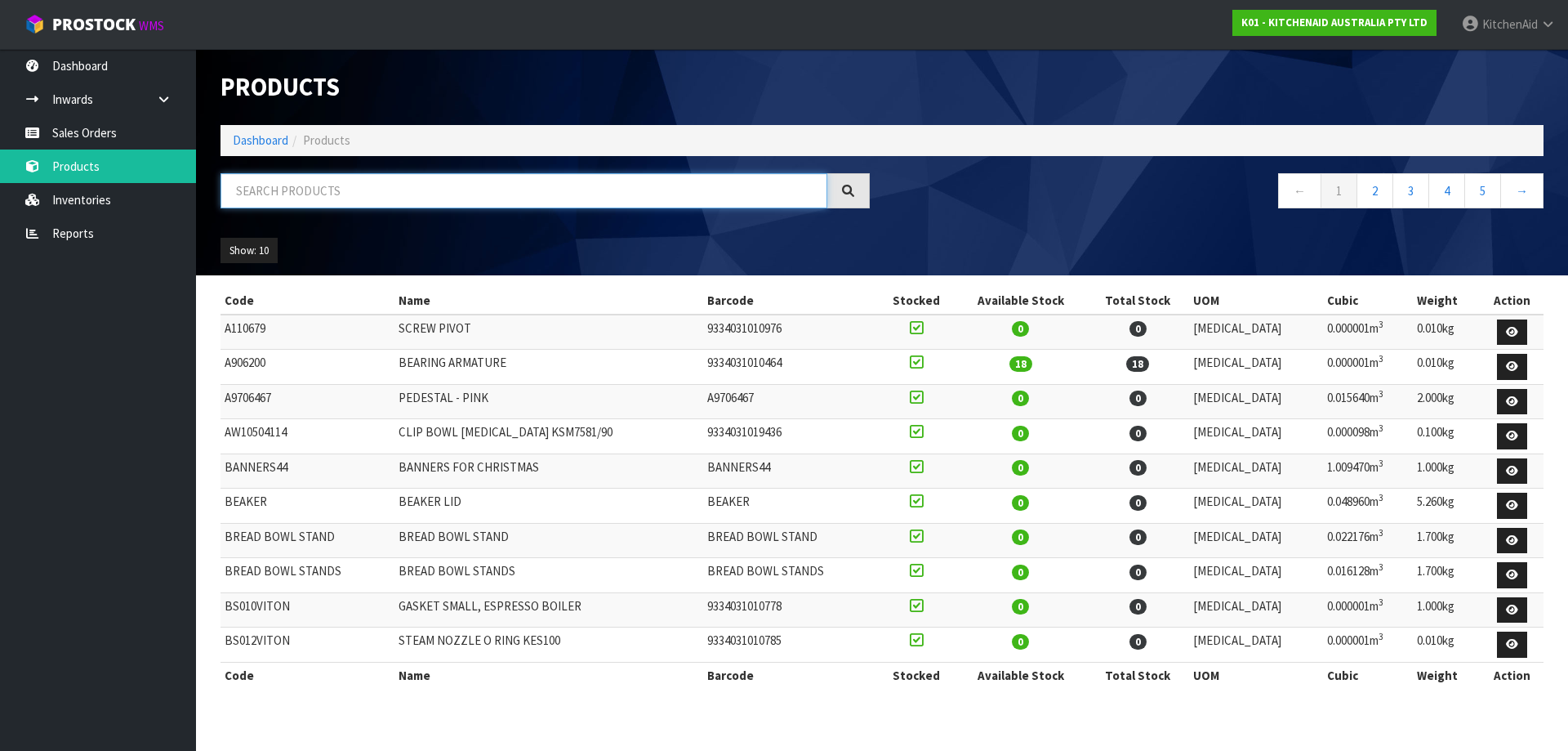
click at [483, 194] on input "text" at bounding box center [524, 190] width 607 height 35
paste input "5KEK1701APT"
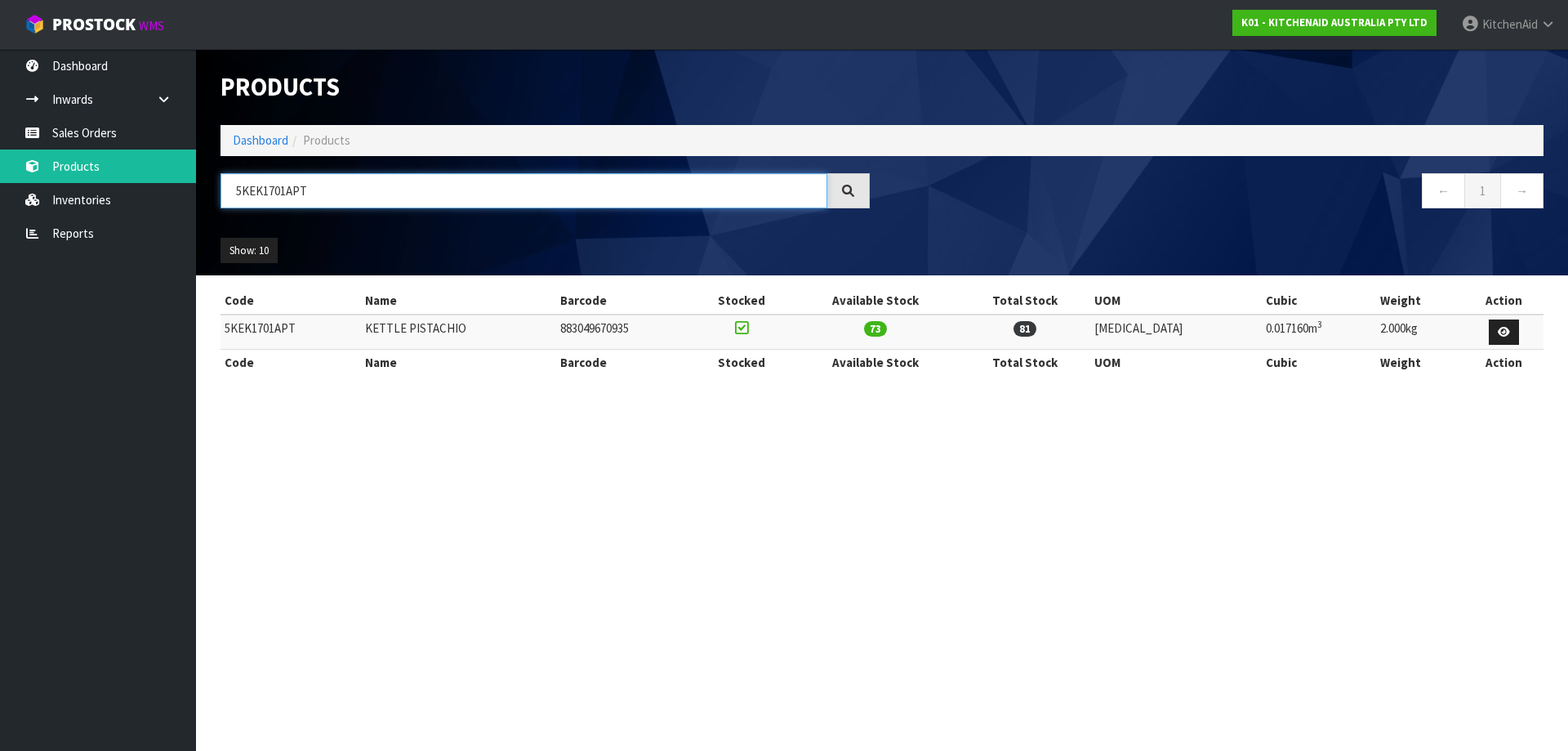
type input "5KEK1701APT"
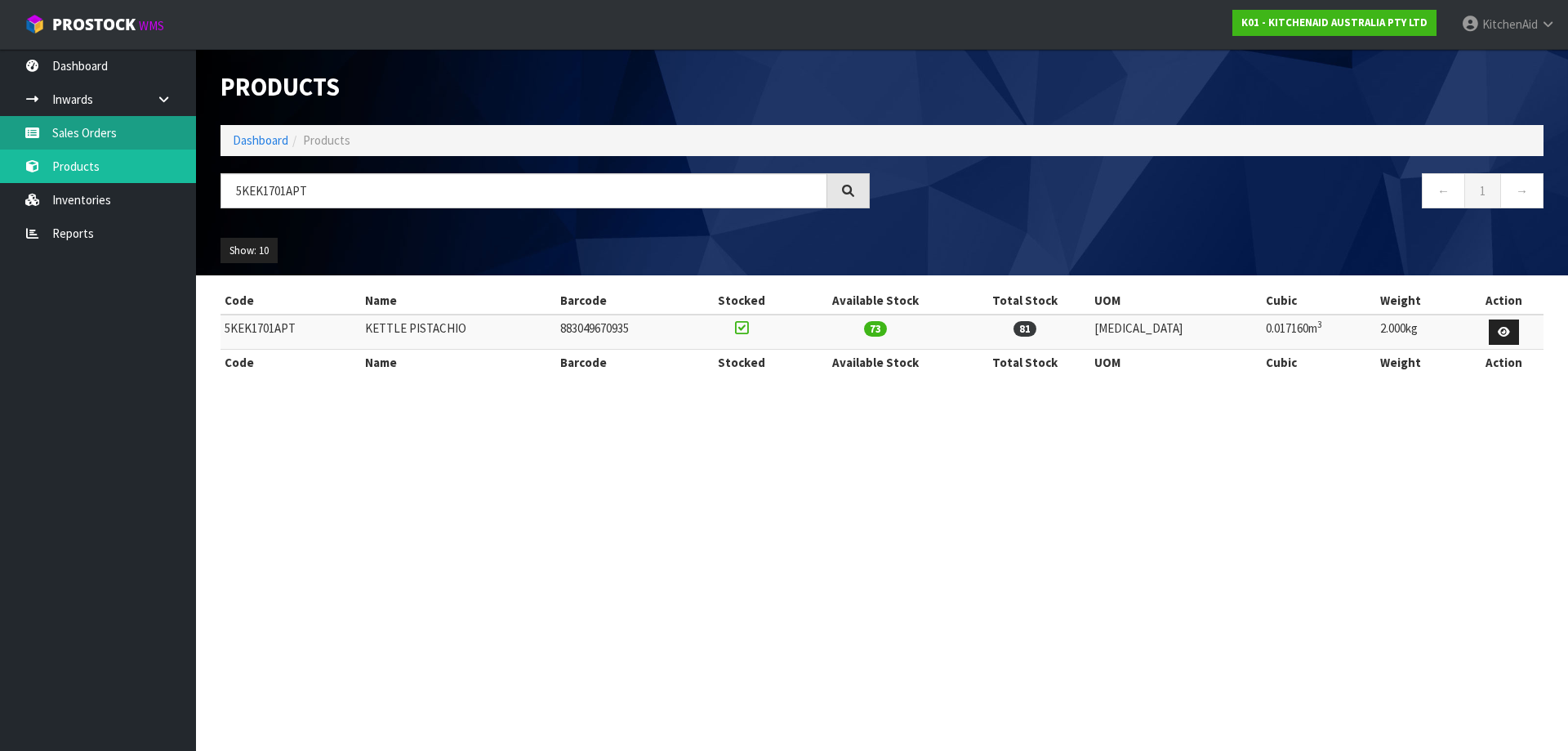
click at [116, 134] on link "Sales Orders" at bounding box center [97, 133] width 196 height 34
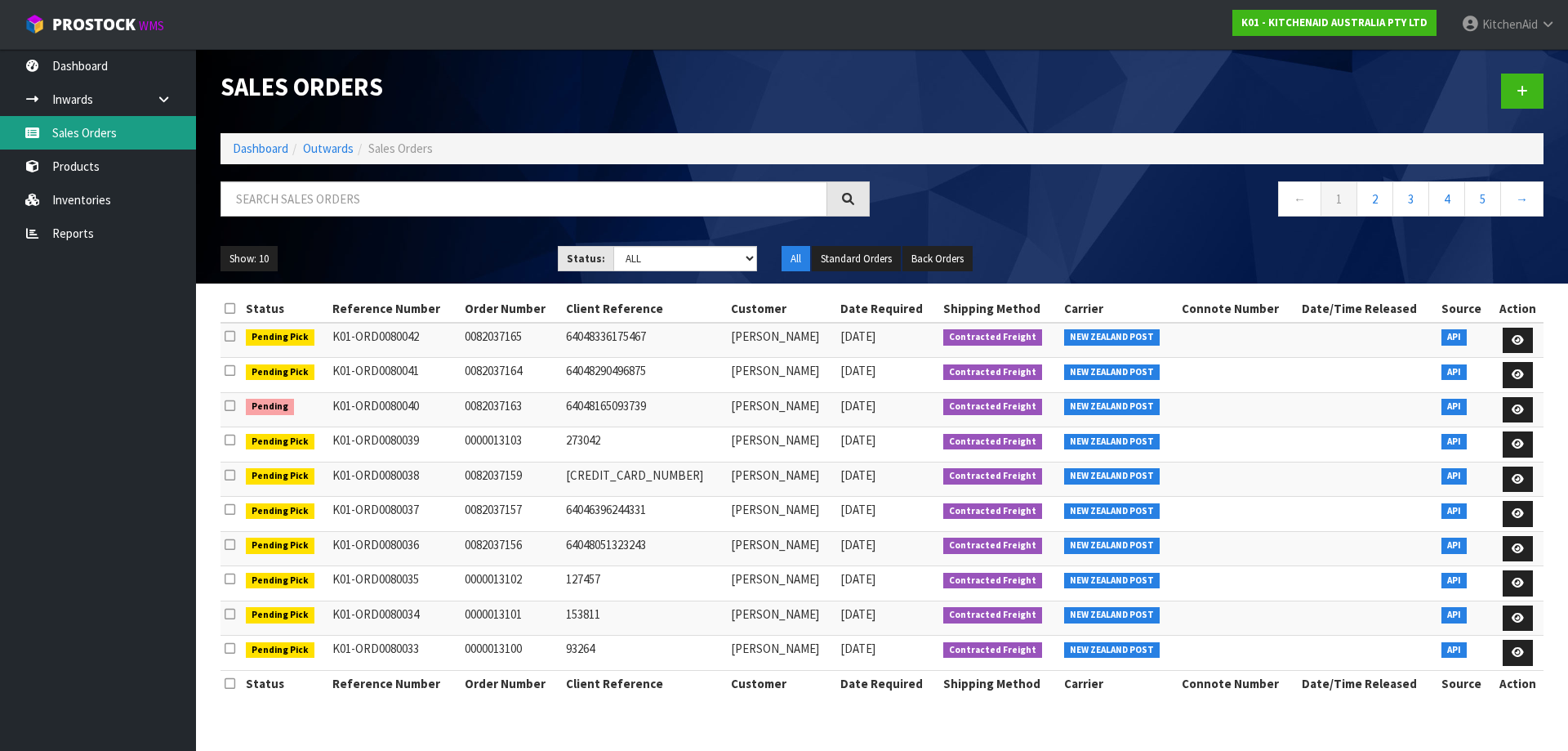
click at [96, 137] on link "Sales Orders" at bounding box center [97, 133] width 196 height 34
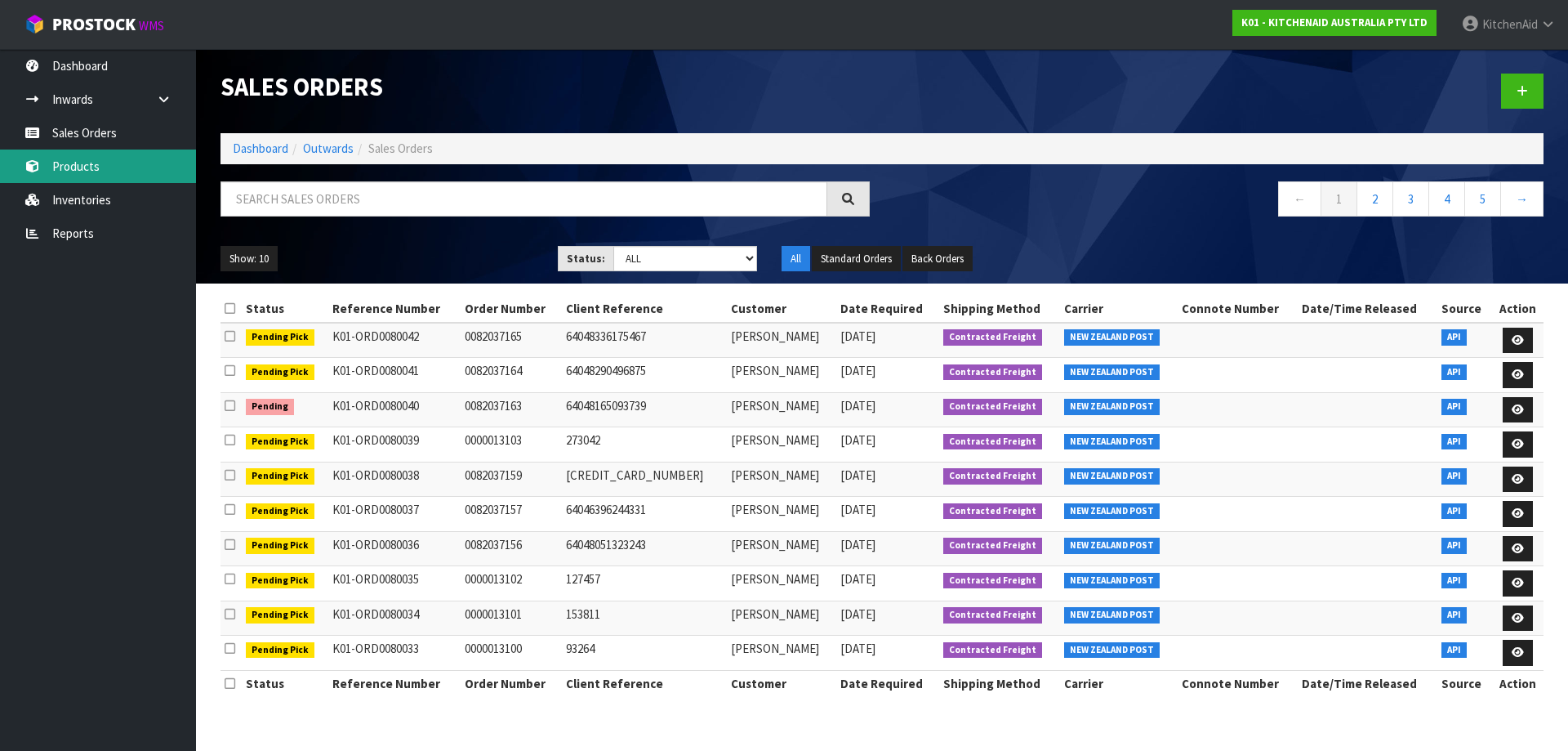
click at [96, 170] on link "Products" at bounding box center [97, 166] width 196 height 34
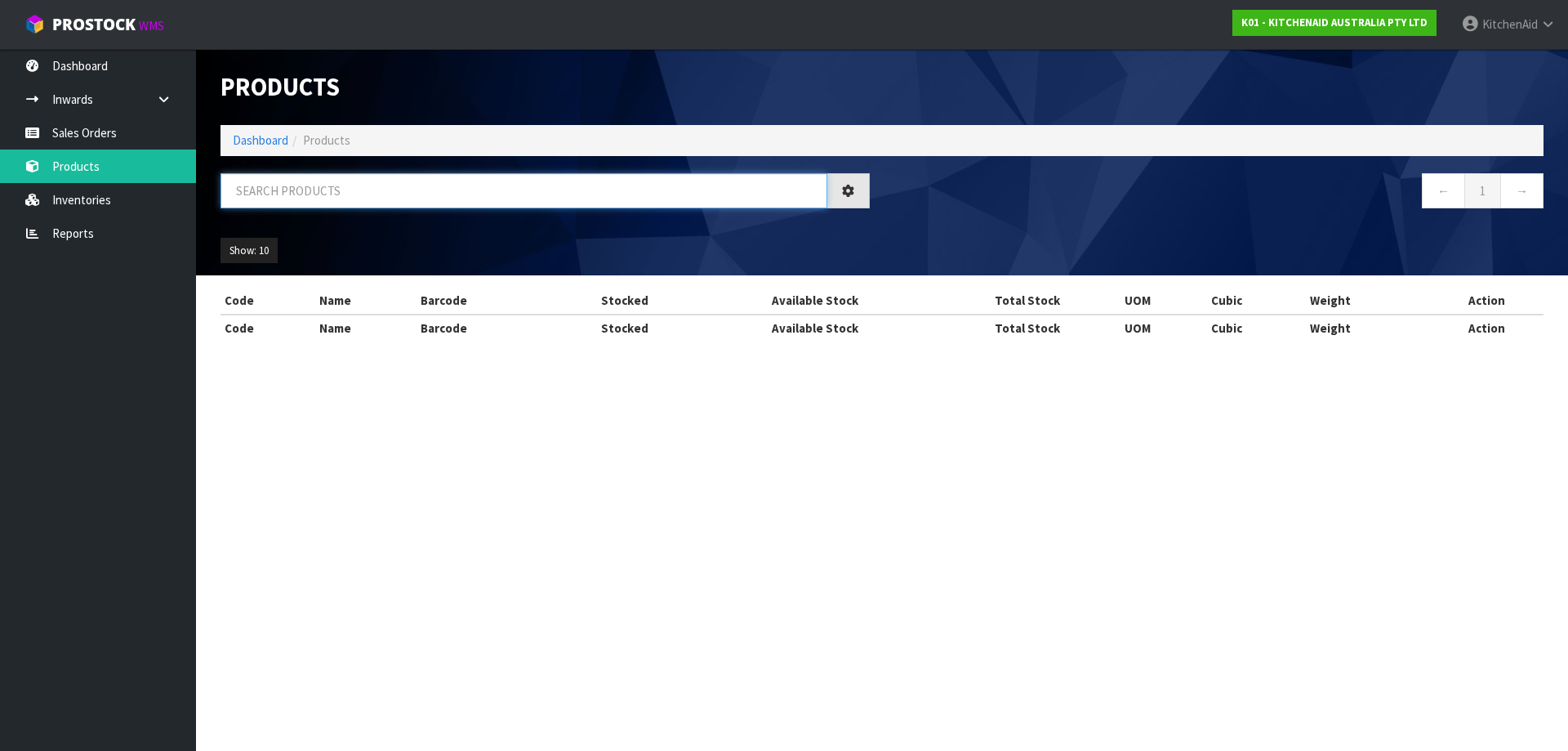
click at [288, 200] on input "text" at bounding box center [524, 190] width 607 height 35
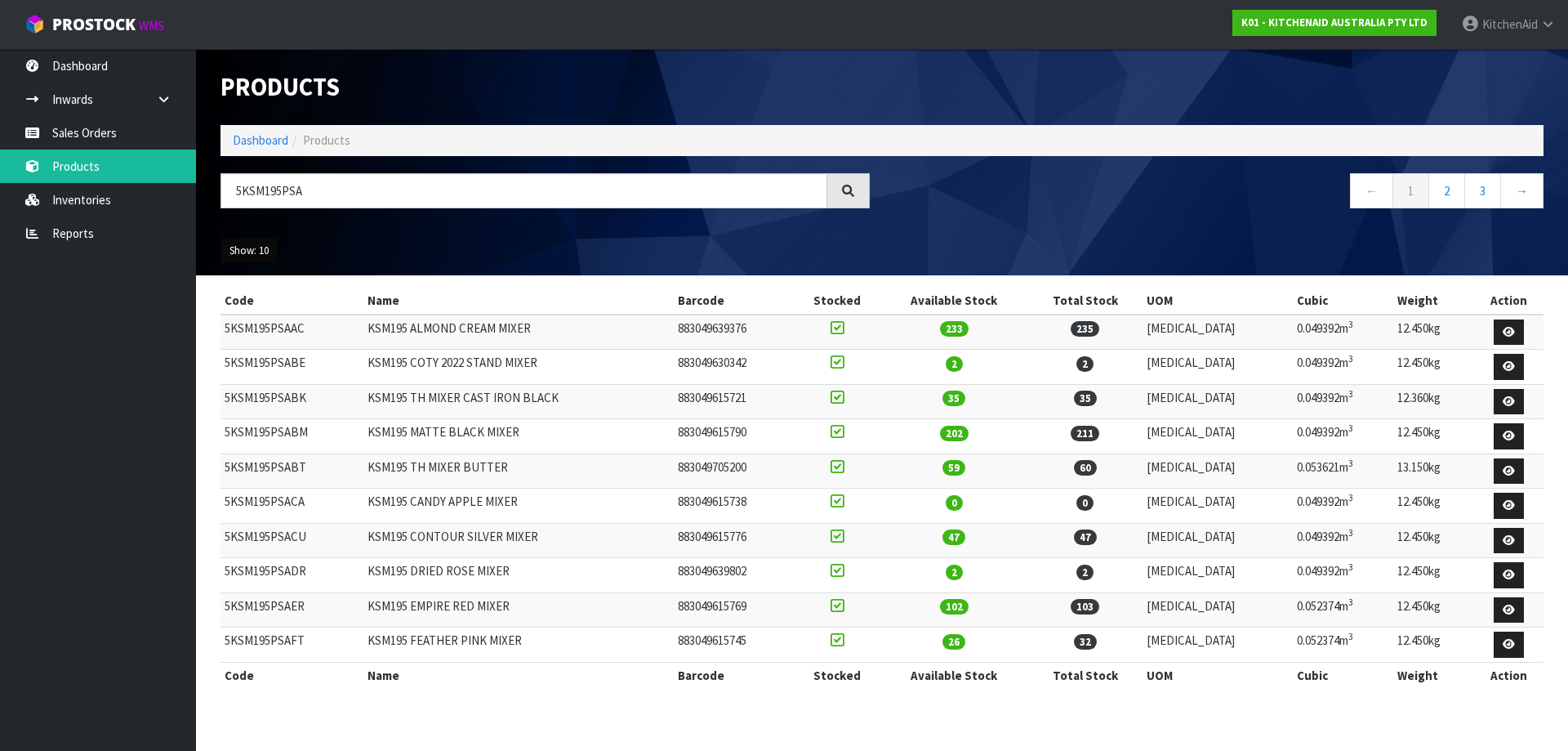
click at [261, 238] on button "Show: 10" at bounding box center [250, 251] width 58 height 26
click at [253, 322] on link "25" at bounding box center [286, 325] width 129 height 22
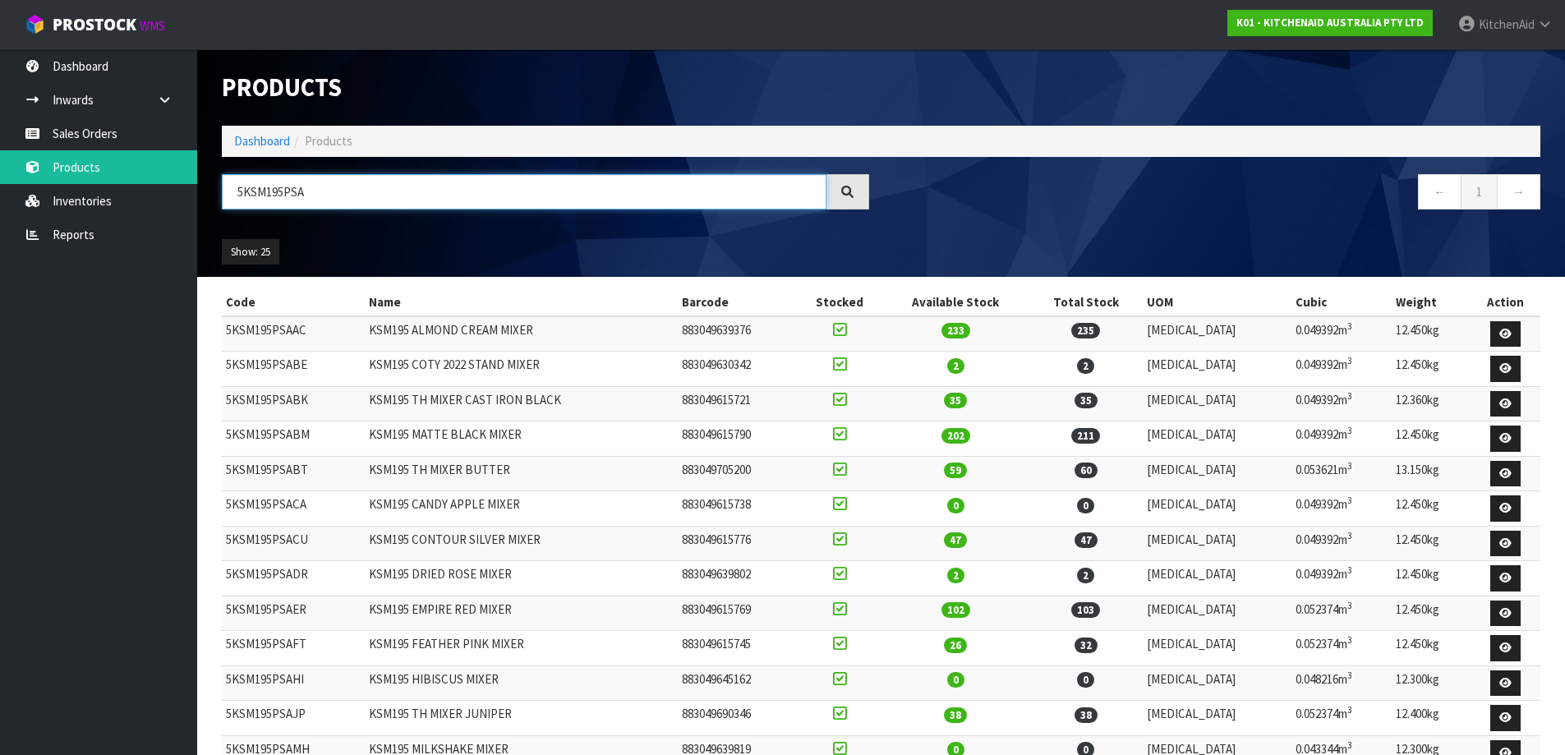
click at [313, 191] on input "5KSM195PSA" at bounding box center [524, 191] width 605 height 35
type input "5"
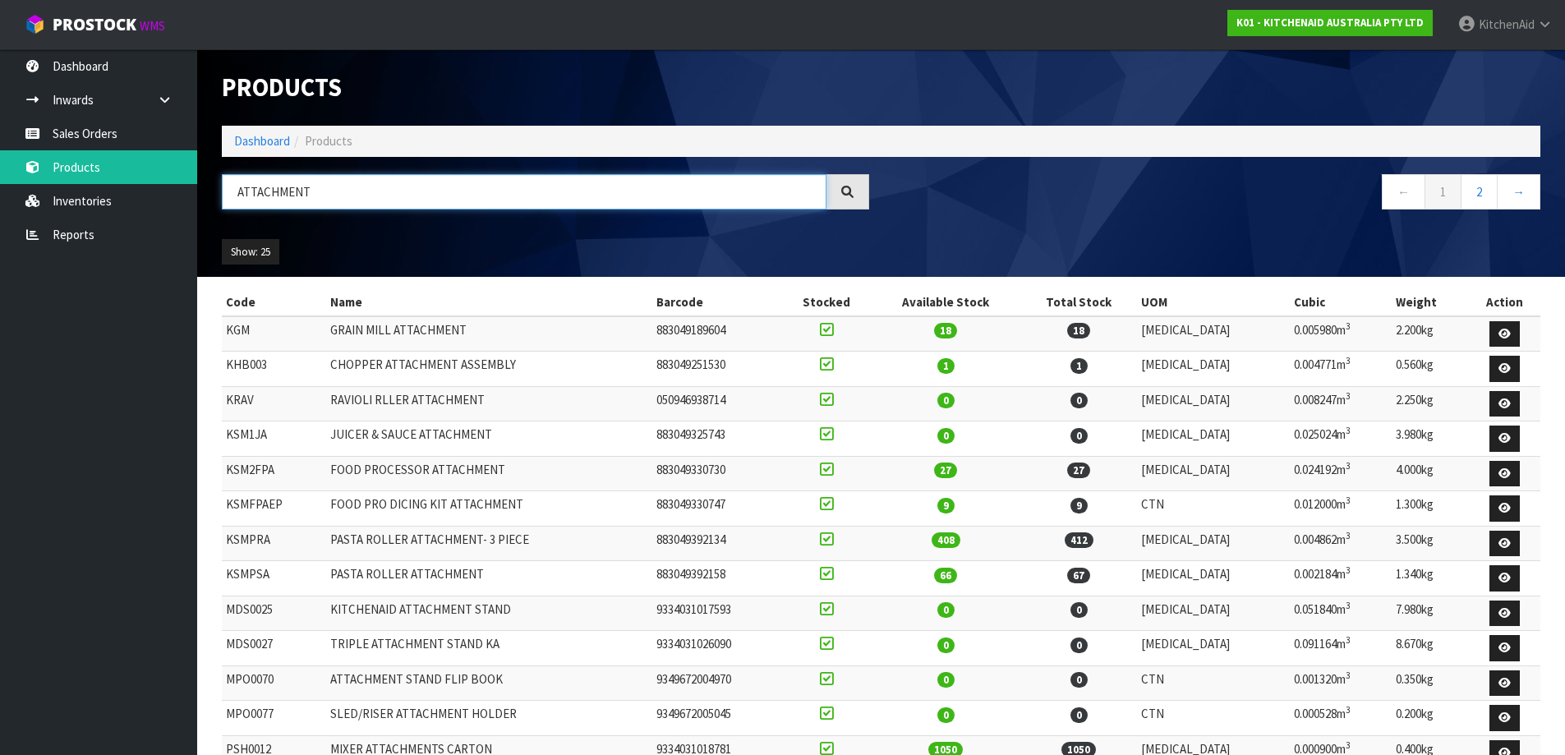
type input "ATTACHMENT"
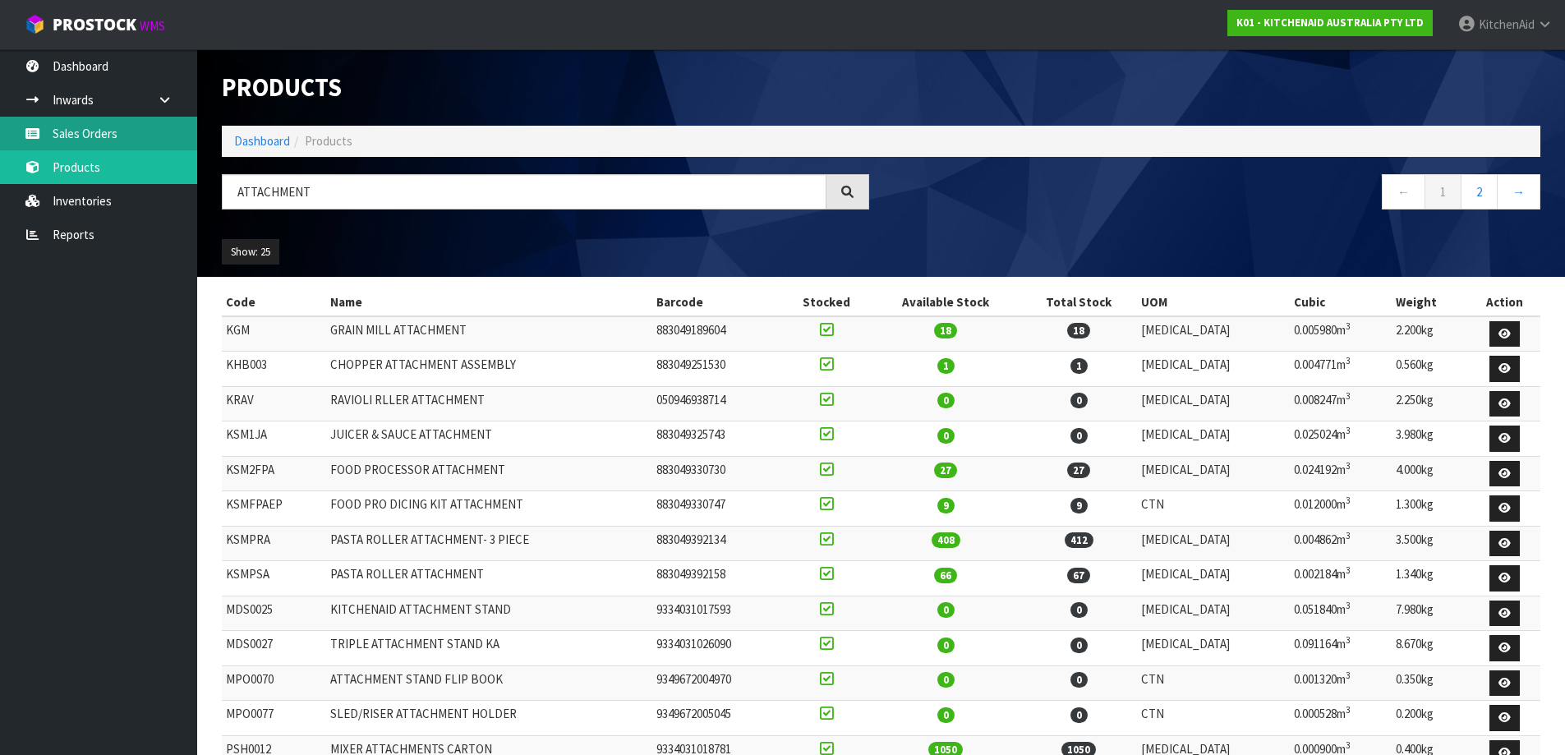
click at [115, 130] on link "Sales Orders" at bounding box center [98, 134] width 197 height 34
